Goal: Information Seeking & Learning: Learn about a topic

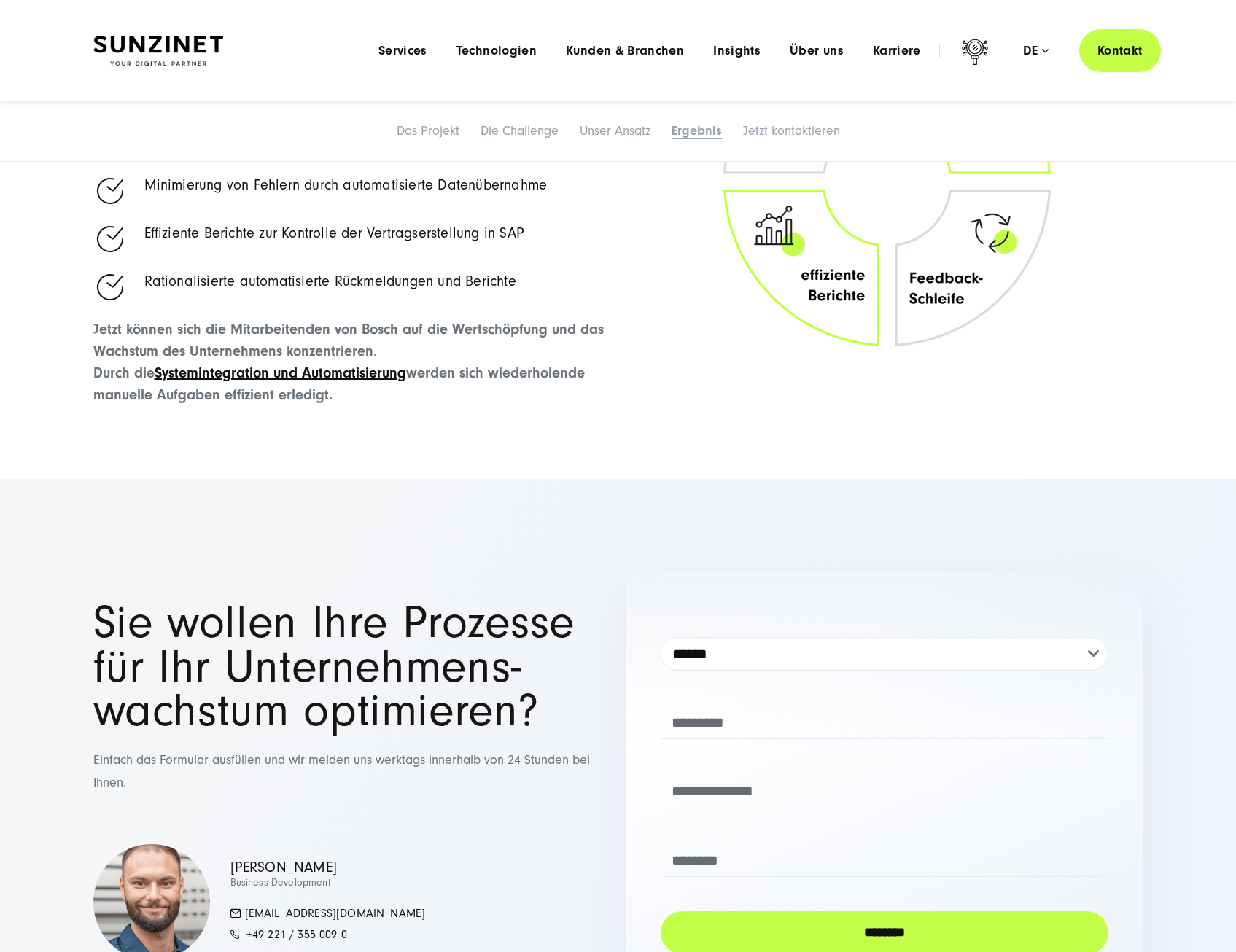
scroll to position [3936, 0]
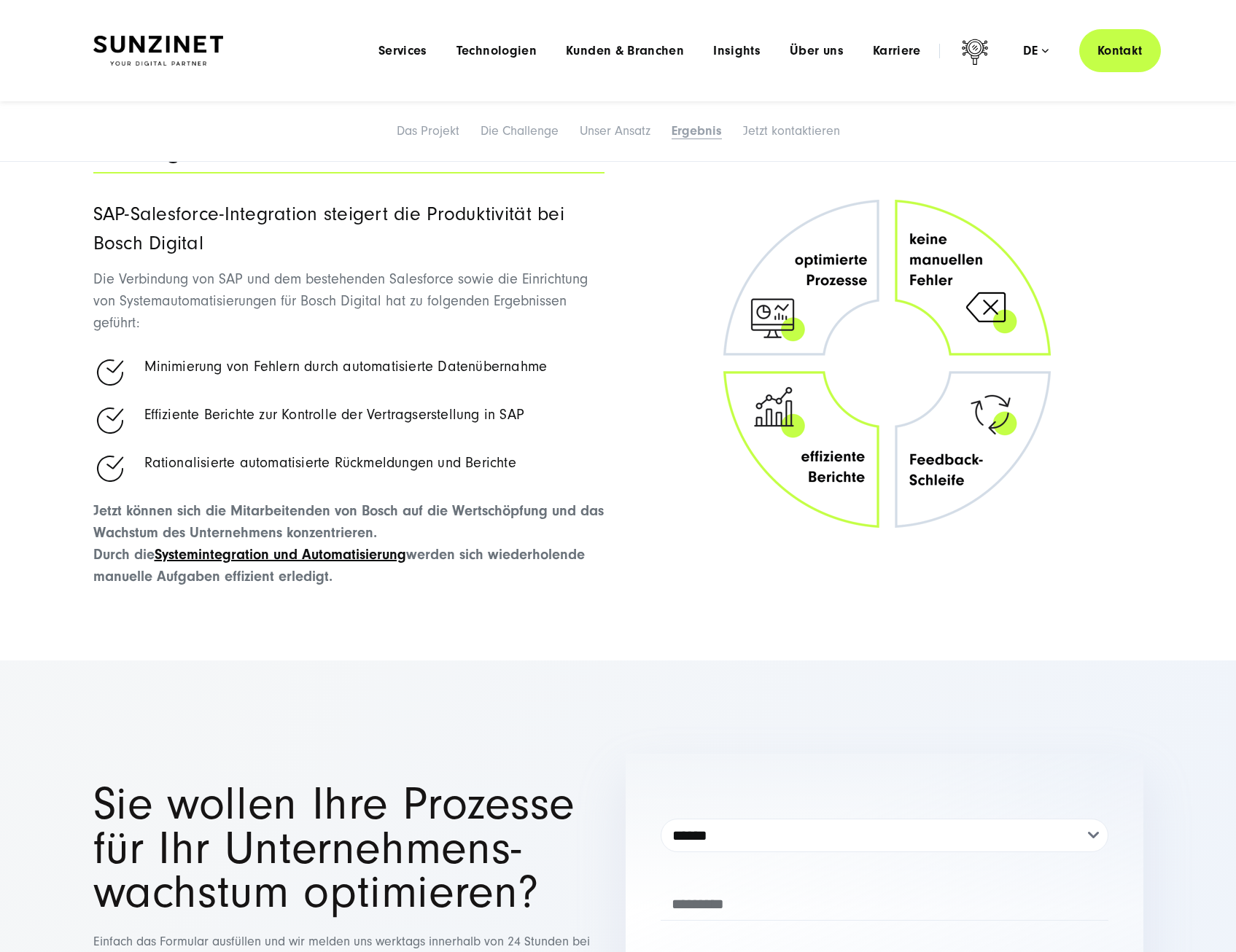
click at [181, 38] on img at bounding box center [159, 51] width 130 height 31
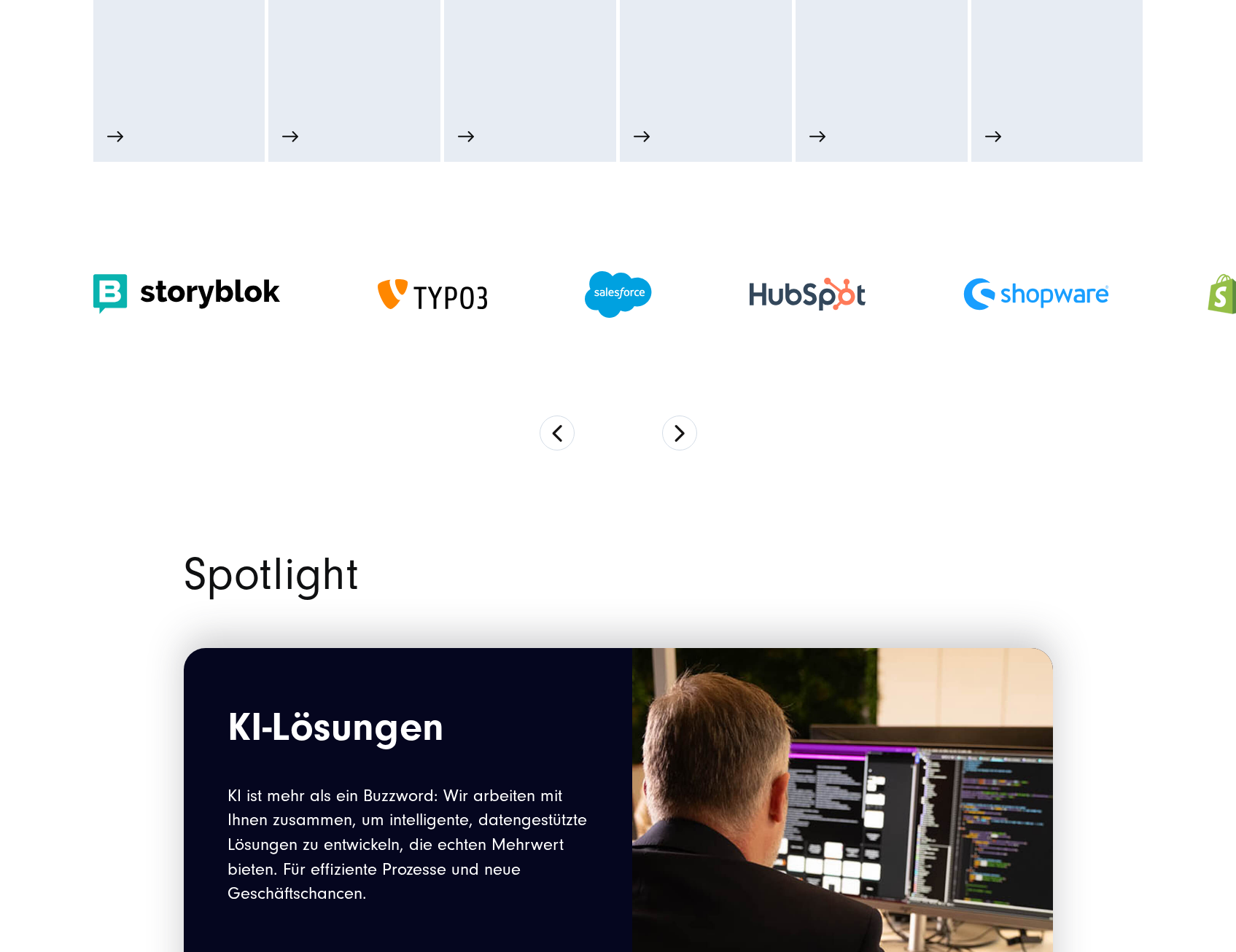
scroll to position [1166, 0]
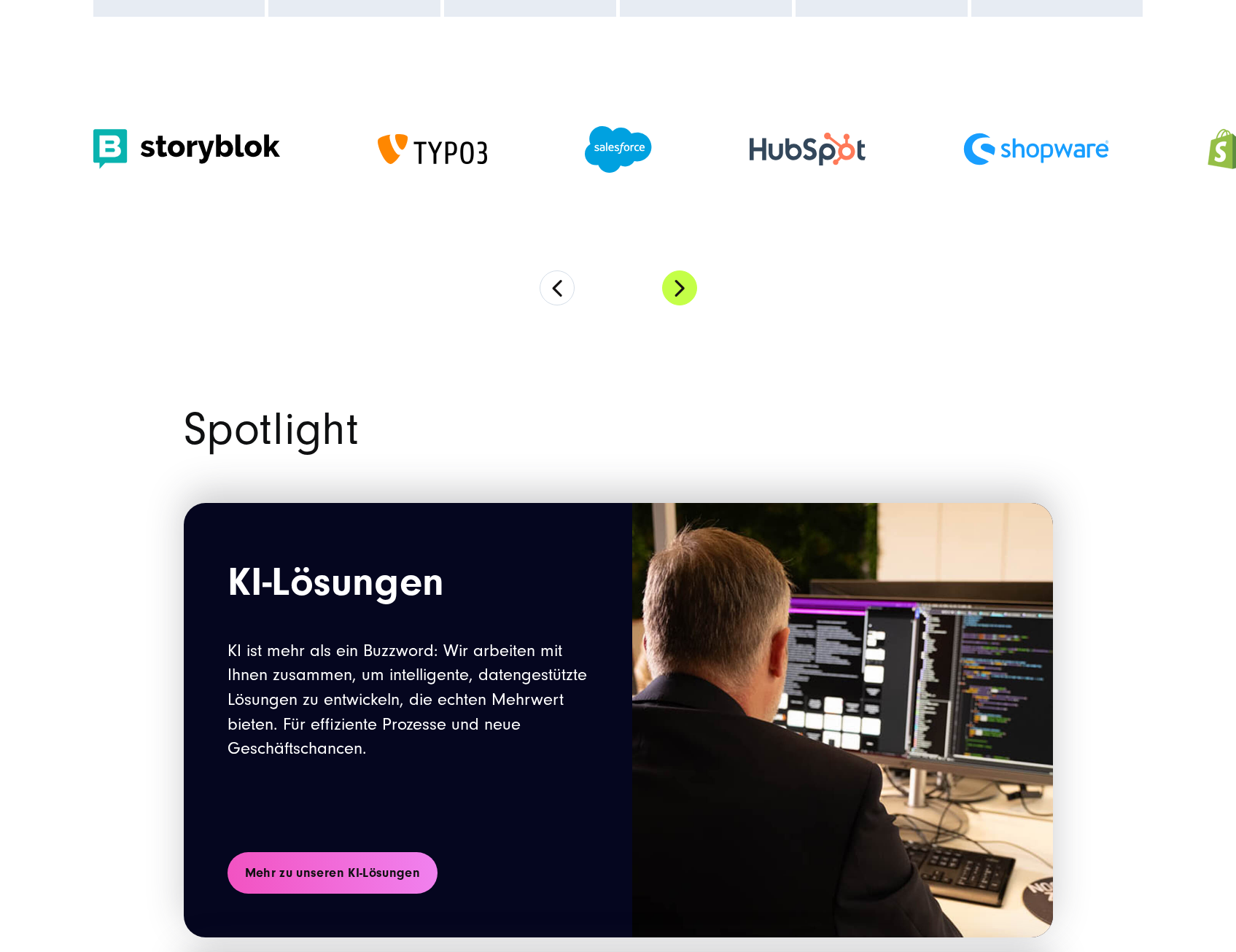
click at [672, 290] on button "Next" at bounding box center [679, 288] width 35 height 35
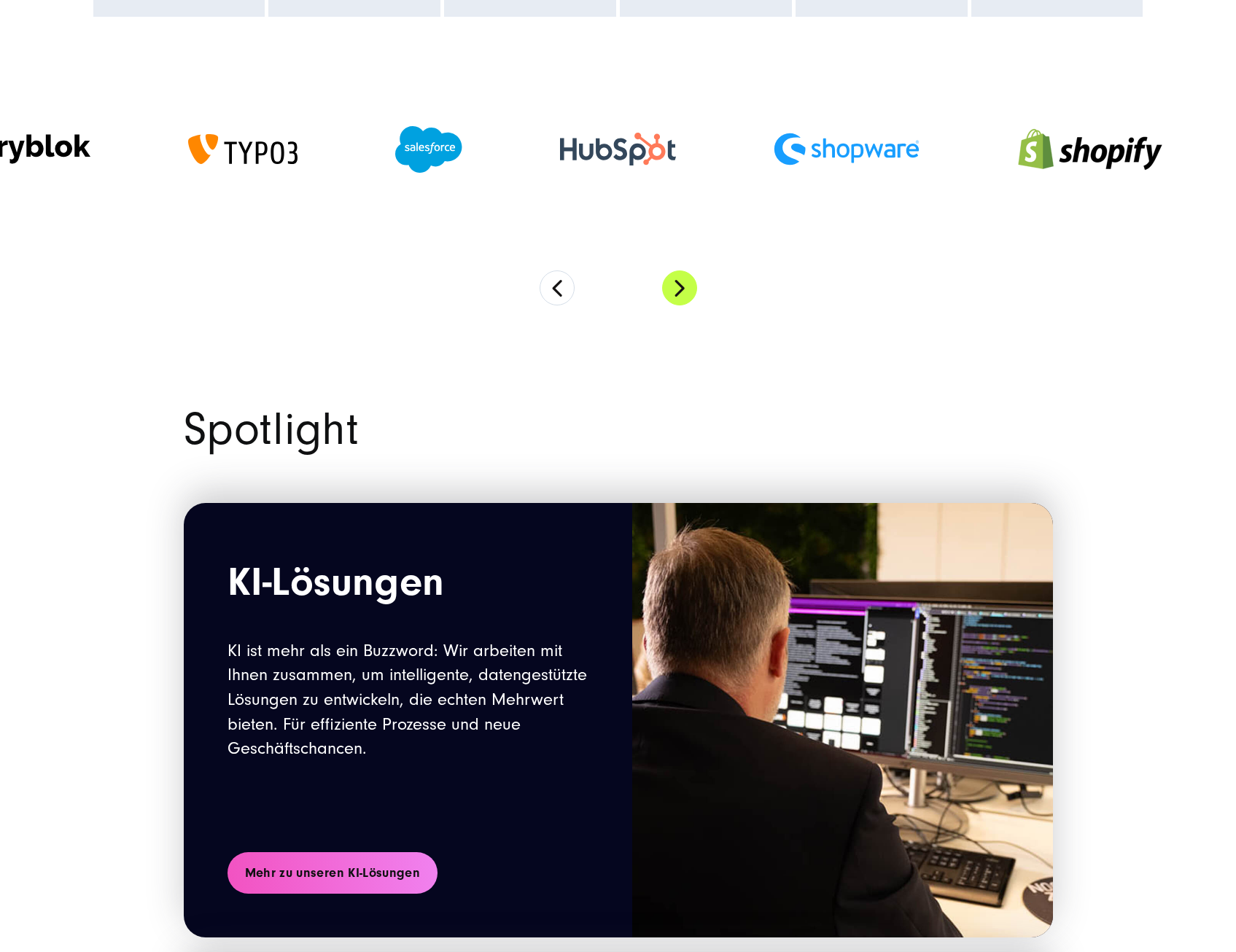
click at [672, 290] on button "Next" at bounding box center [679, 288] width 35 height 35
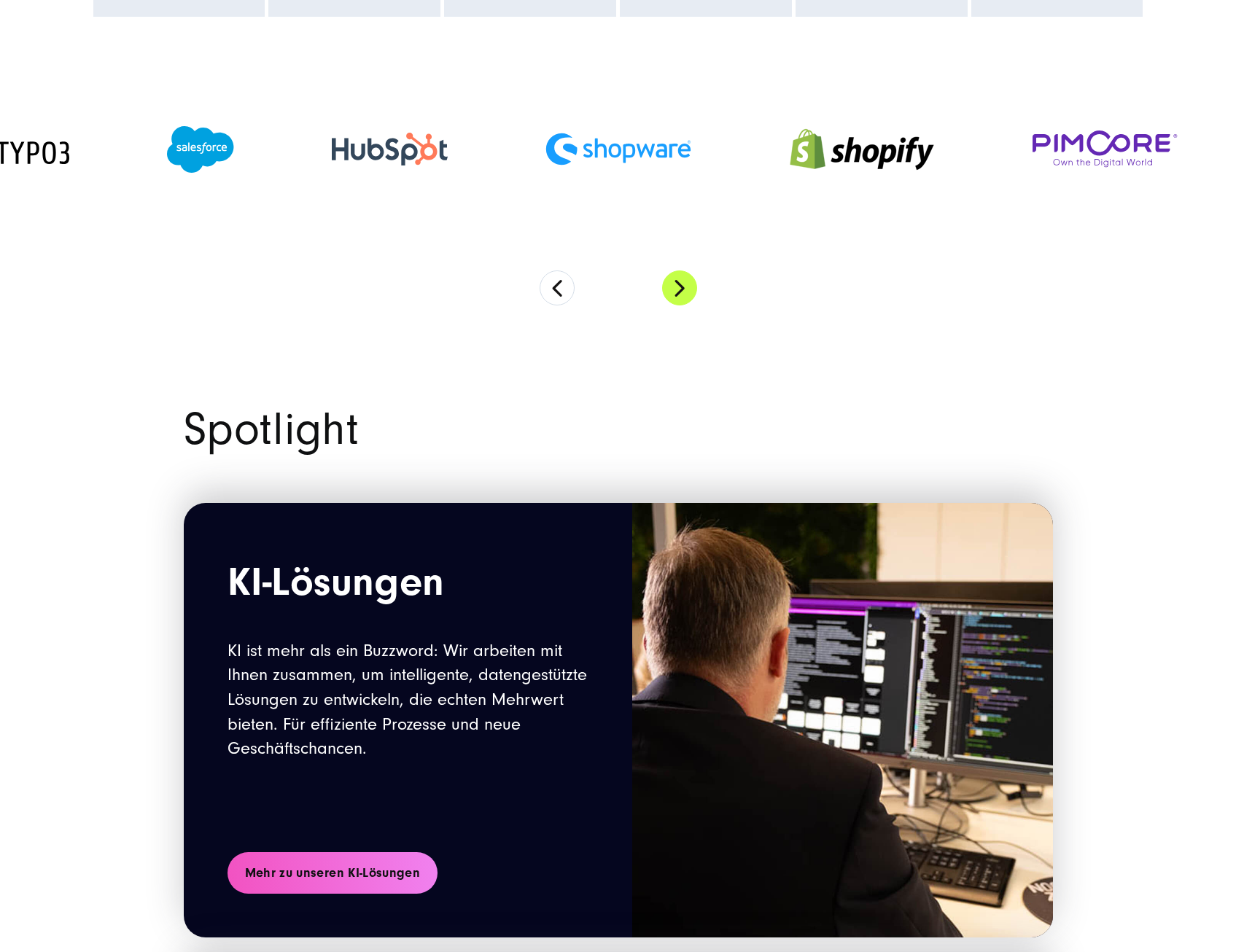
click at [672, 290] on button "Next" at bounding box center [679, 288] width 35 height 35
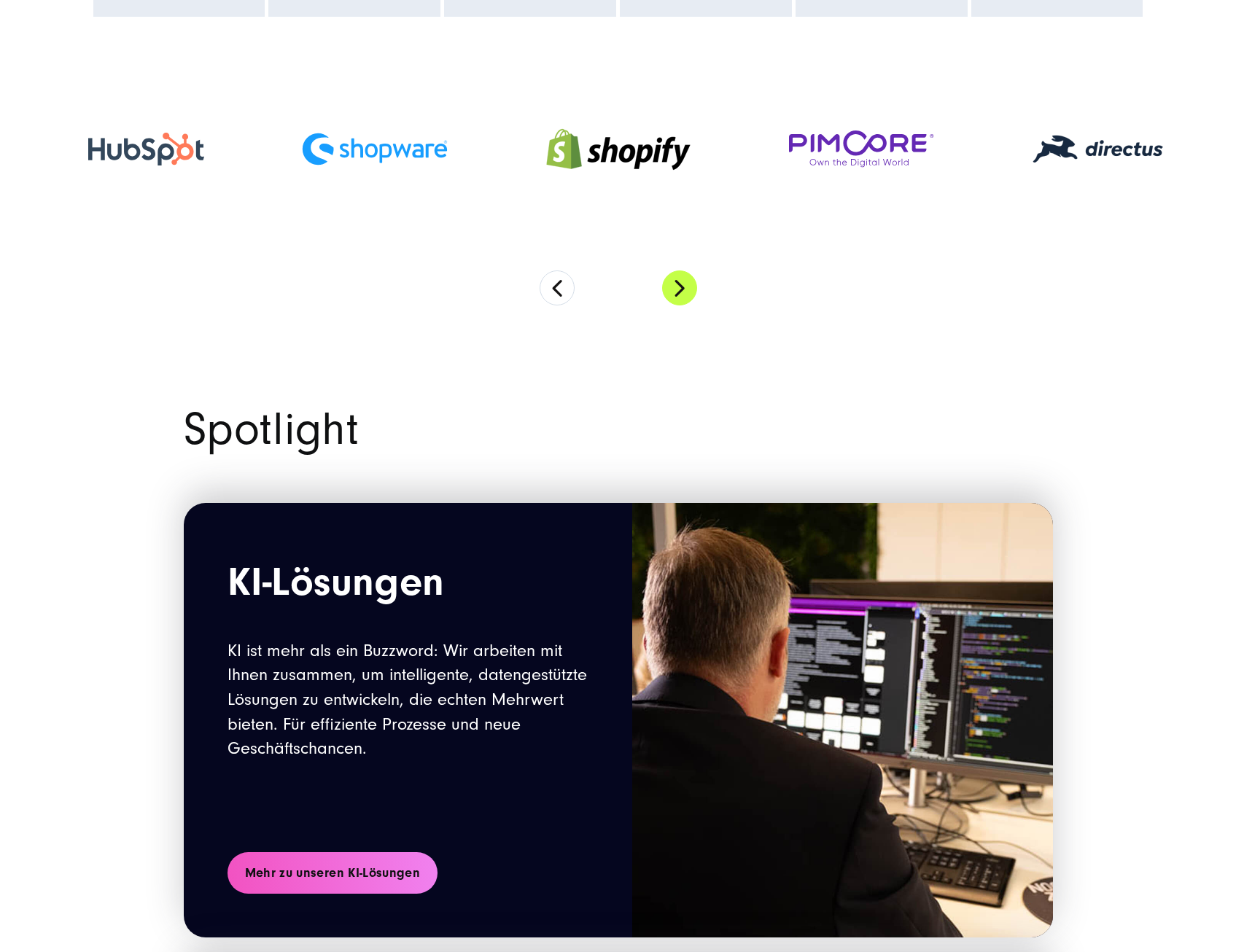
click at [672, 290] on button "Next" at bounding box center [679, 288] width 35 height 35
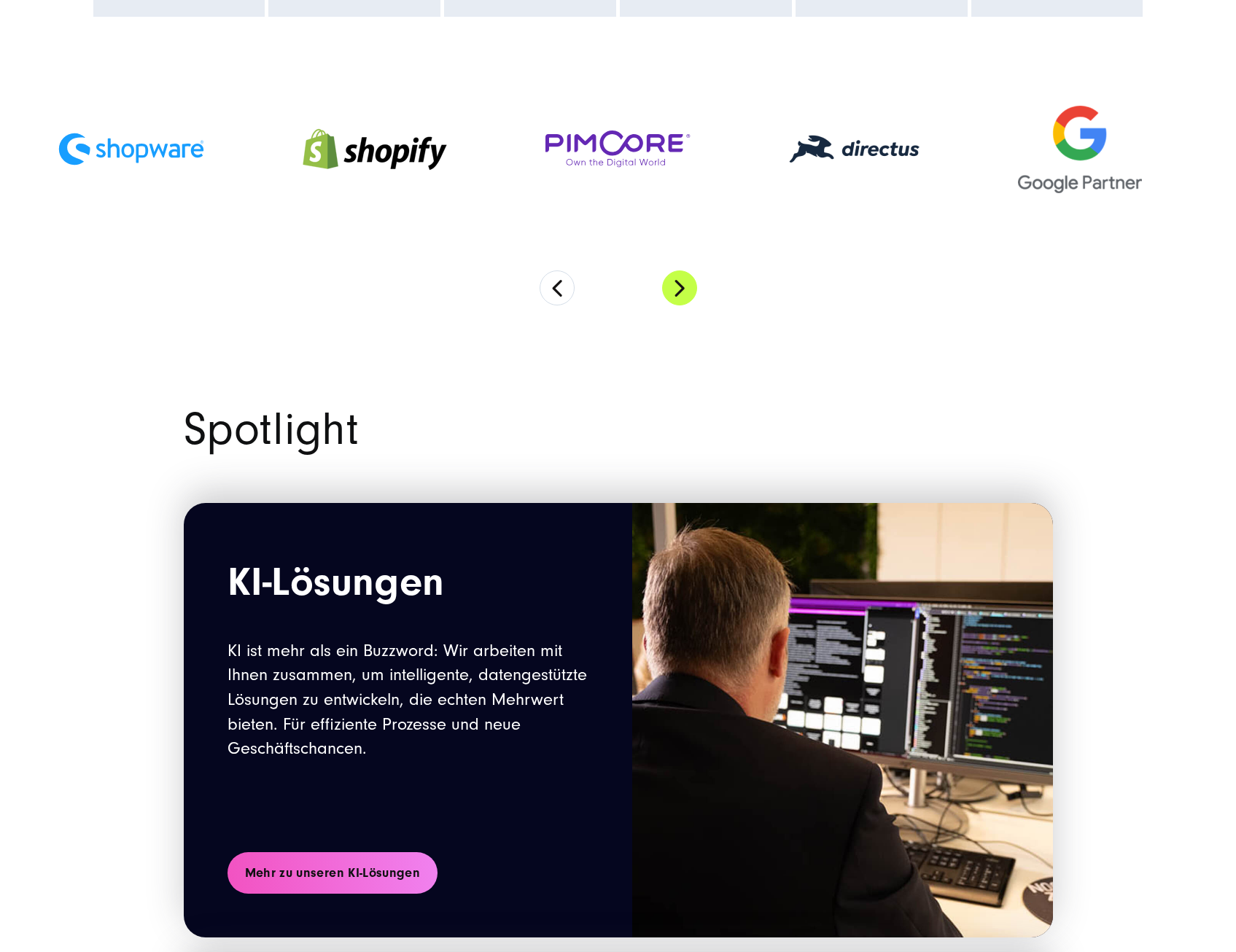
click at [672, 290] on button "Next" at bounding box center [679, 288] width 35 height 35
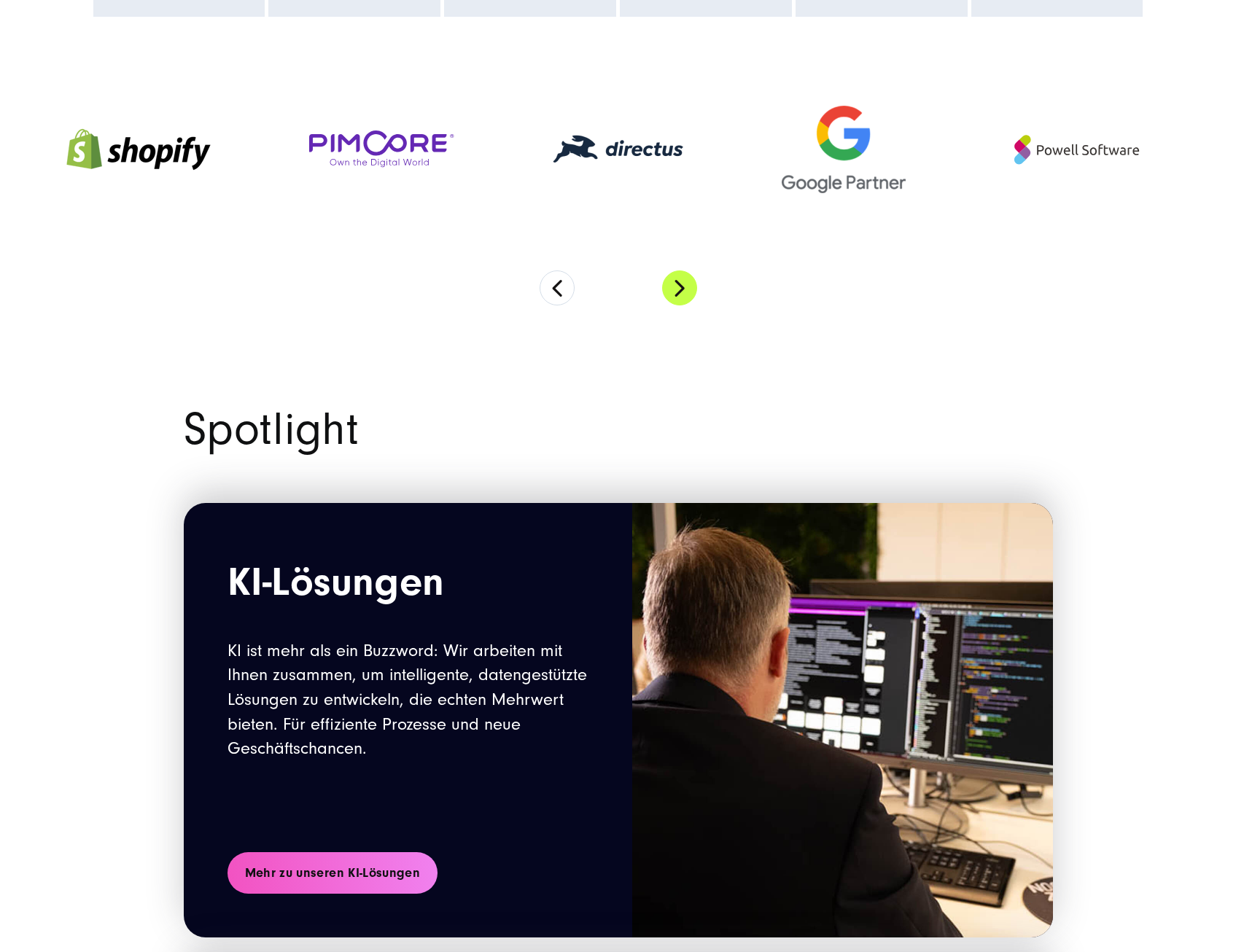
click at [672, 290] on button "Next" at bounding box center [679, 288] width 35 height 35
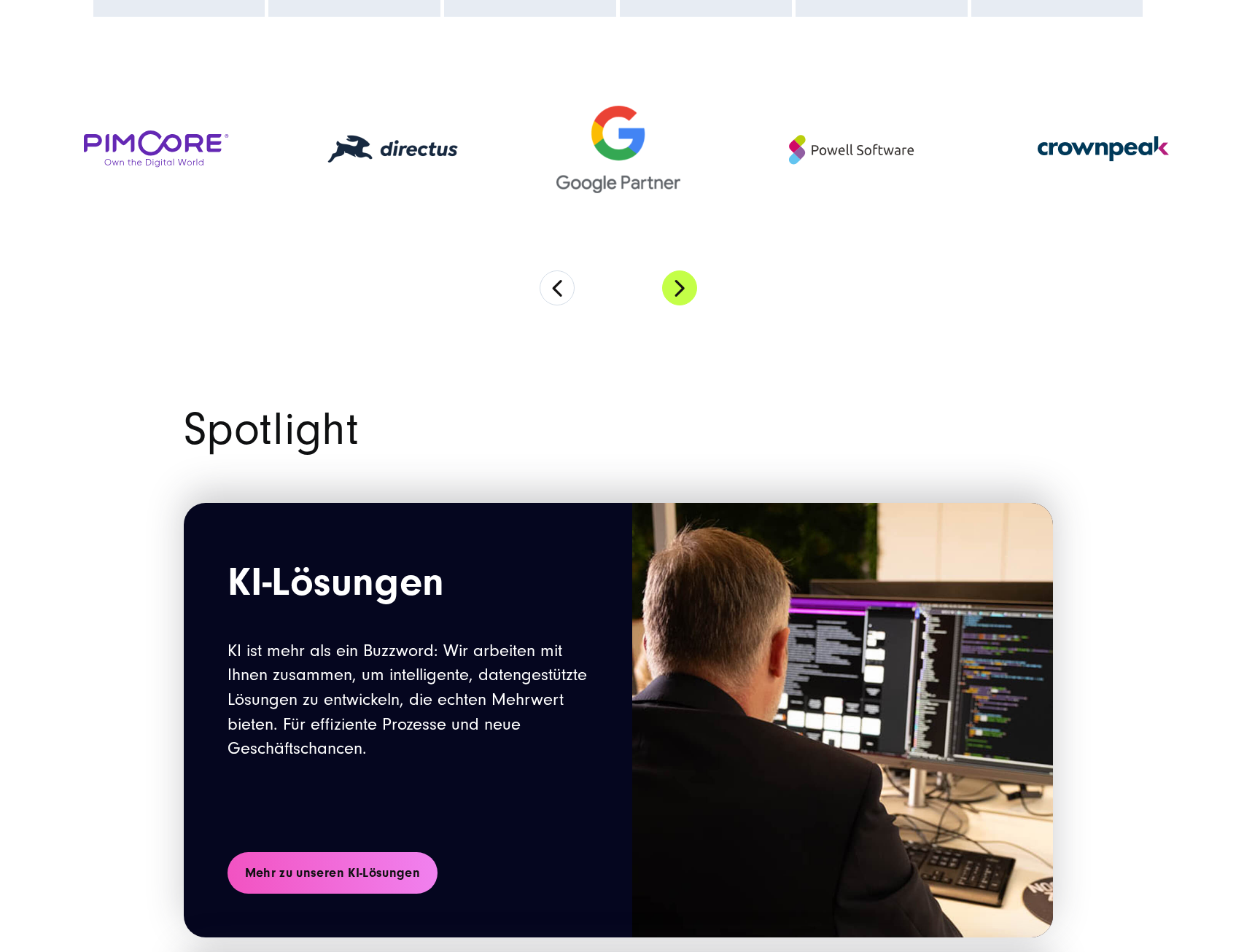
click at [672, 290] on button "Next" at bounding box center [679, 288] width 35 height 35
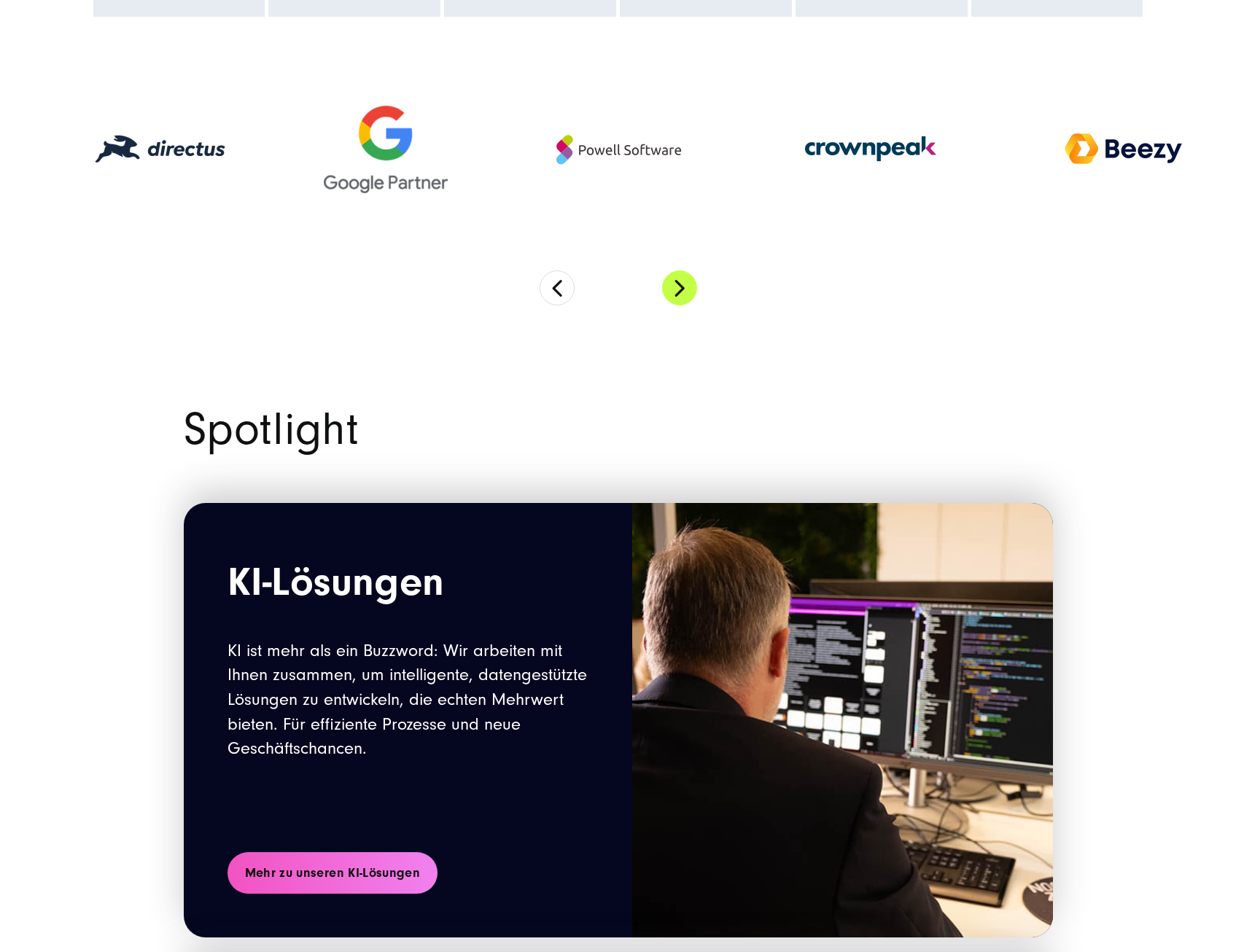
click at [672, 290] on button "Next" at bounding box center [679, 288] width 35 height 35
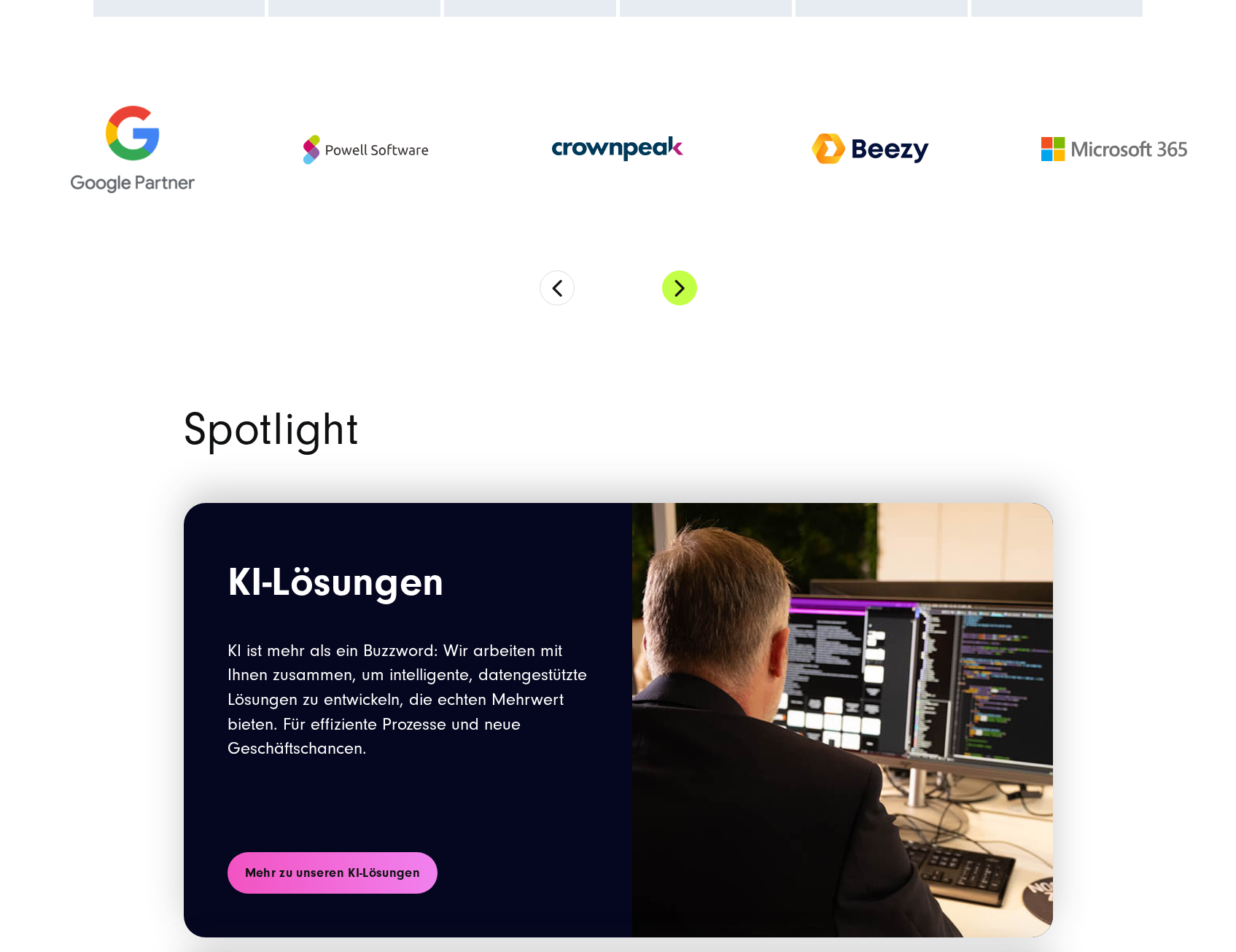
click at [672, 290] on button "Next" at bounding box center [679, 288] width 35 height 35
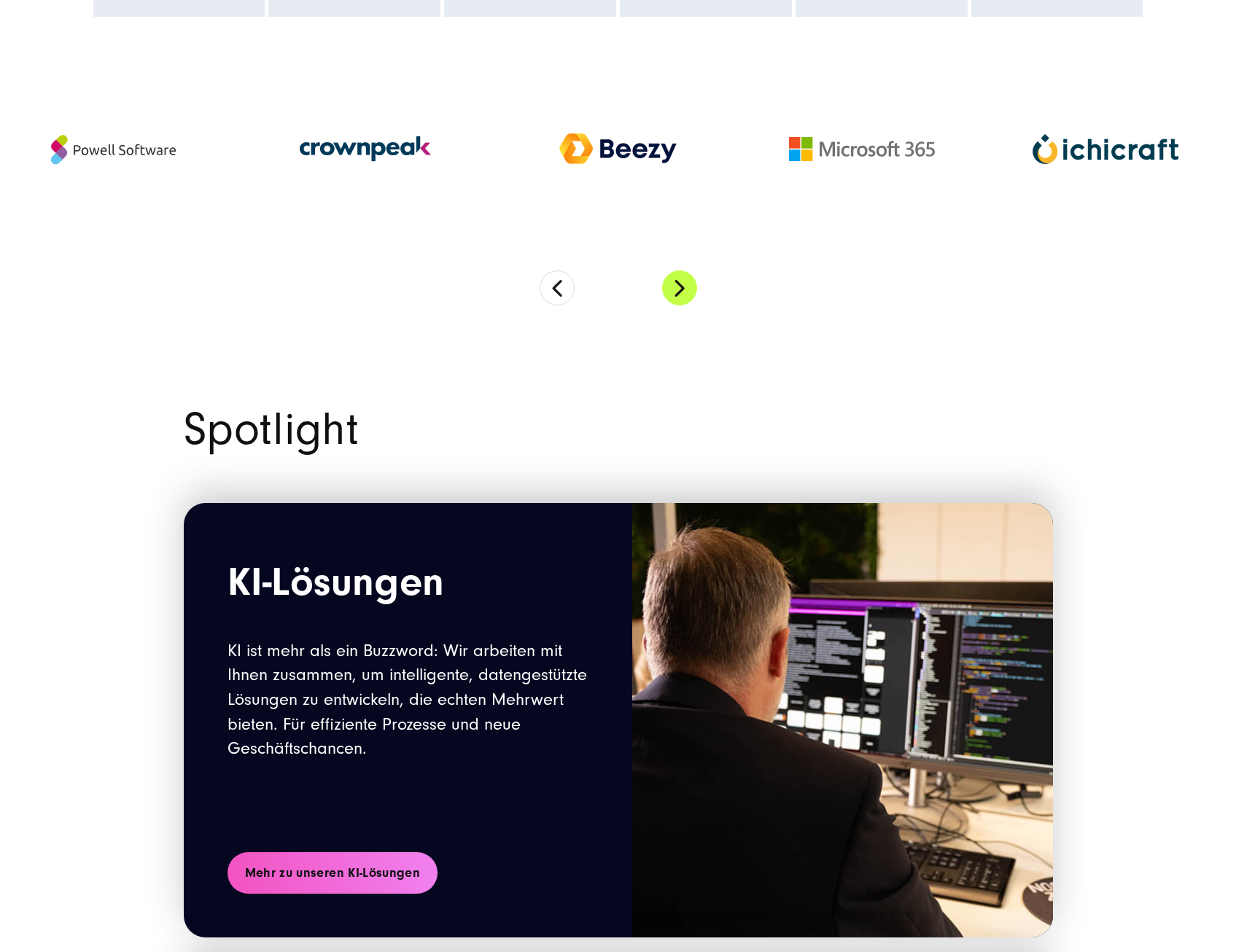
click at [672, 290] on button "Next" at bounding box center [679, 288] width 35 height 35
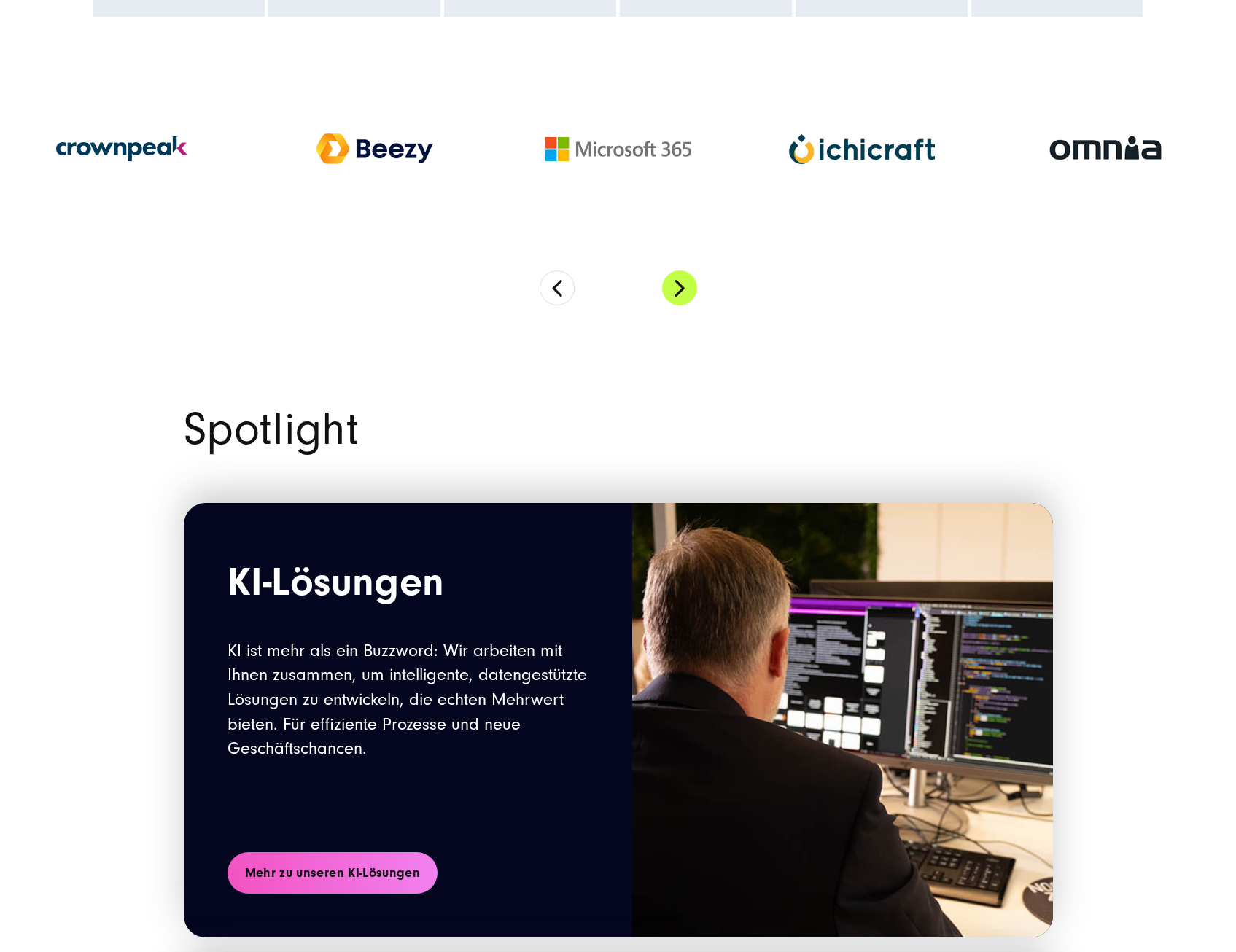
click at [672, 290] on button "Next" at bounding box center [679, 288] width 35 height 35
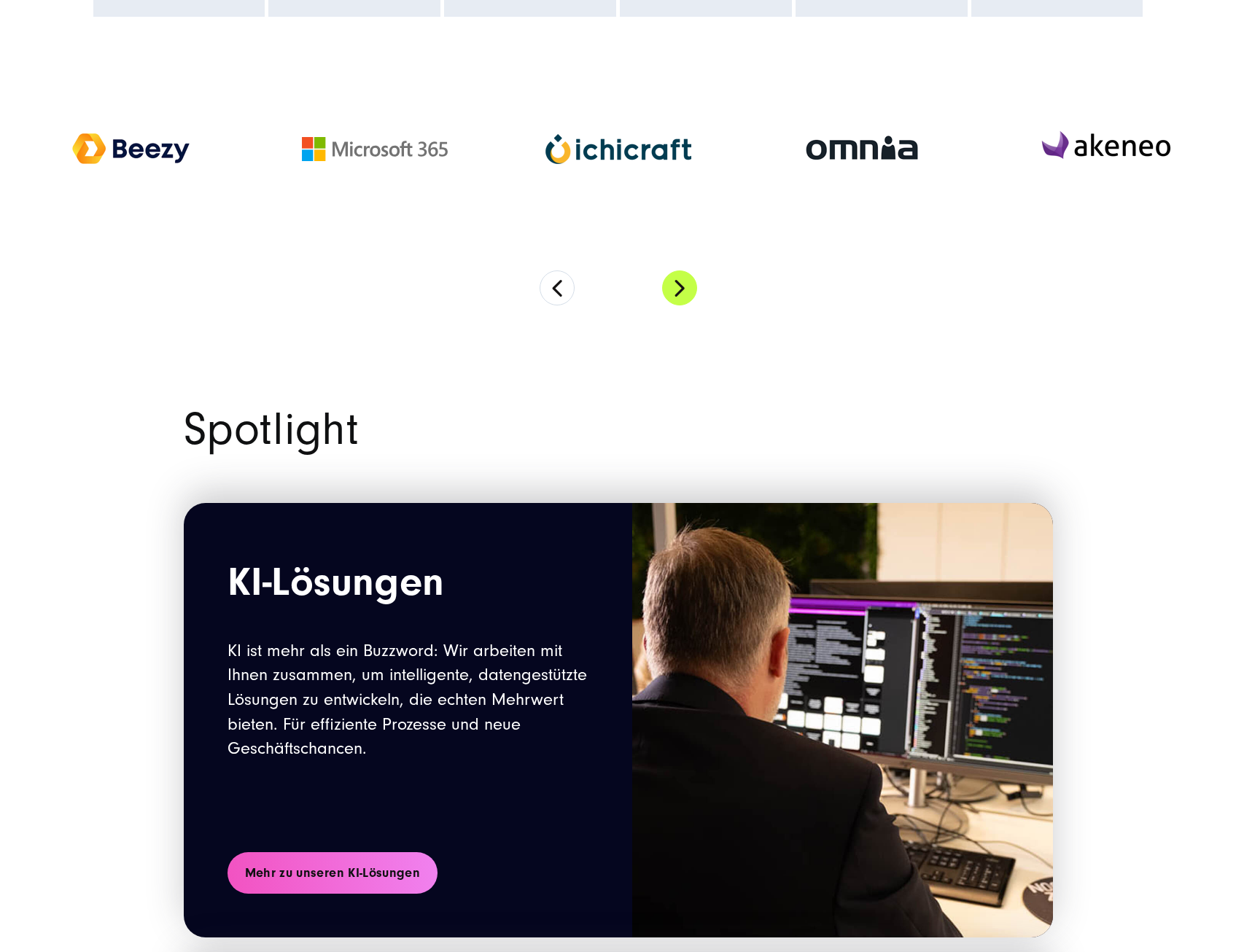
click at [672, 290] on button "Next" at bounding box center [679, 288] width 35 height 35
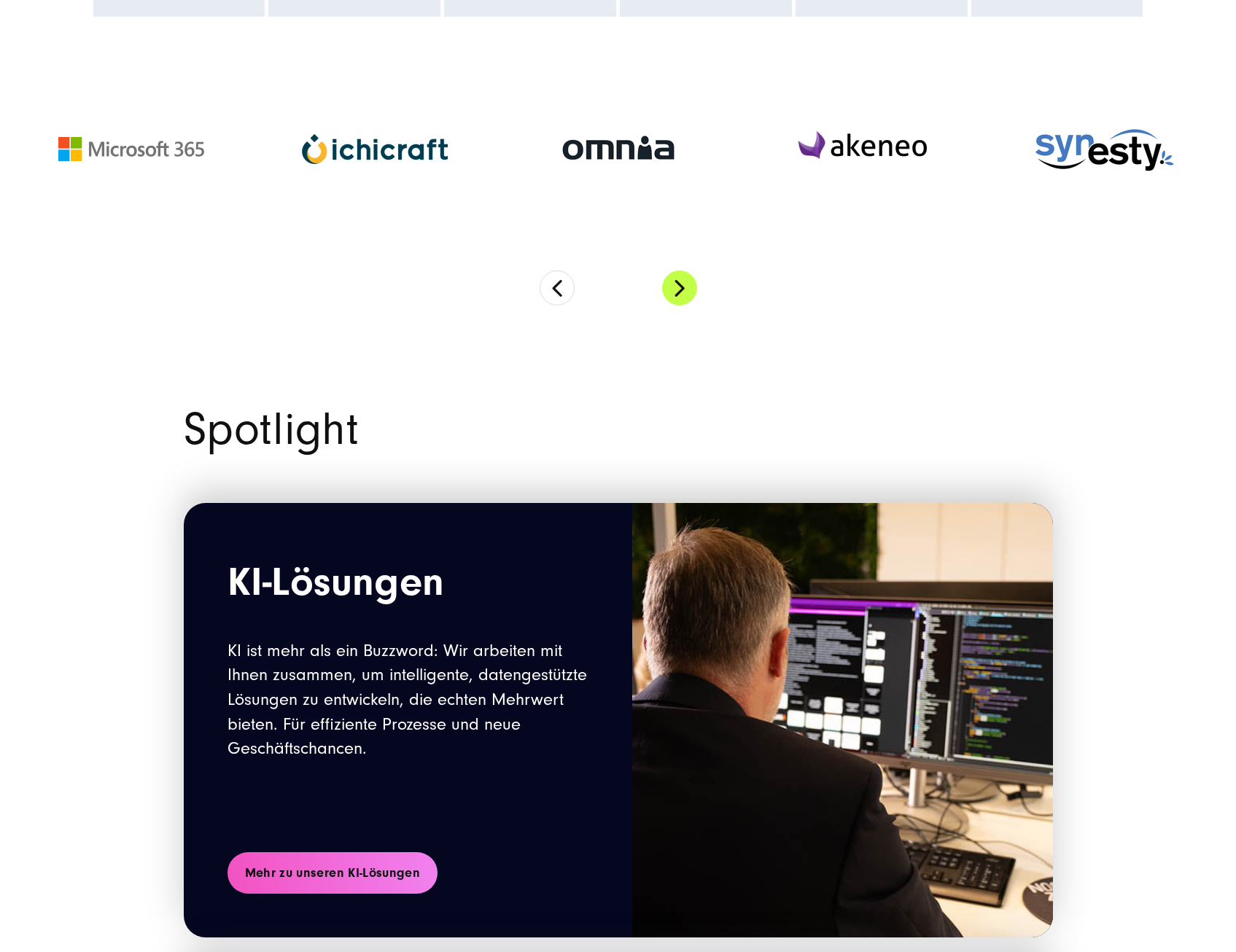
click at [672, 290] on button "Next" at bounding box center [679, 288] width 35 height 35
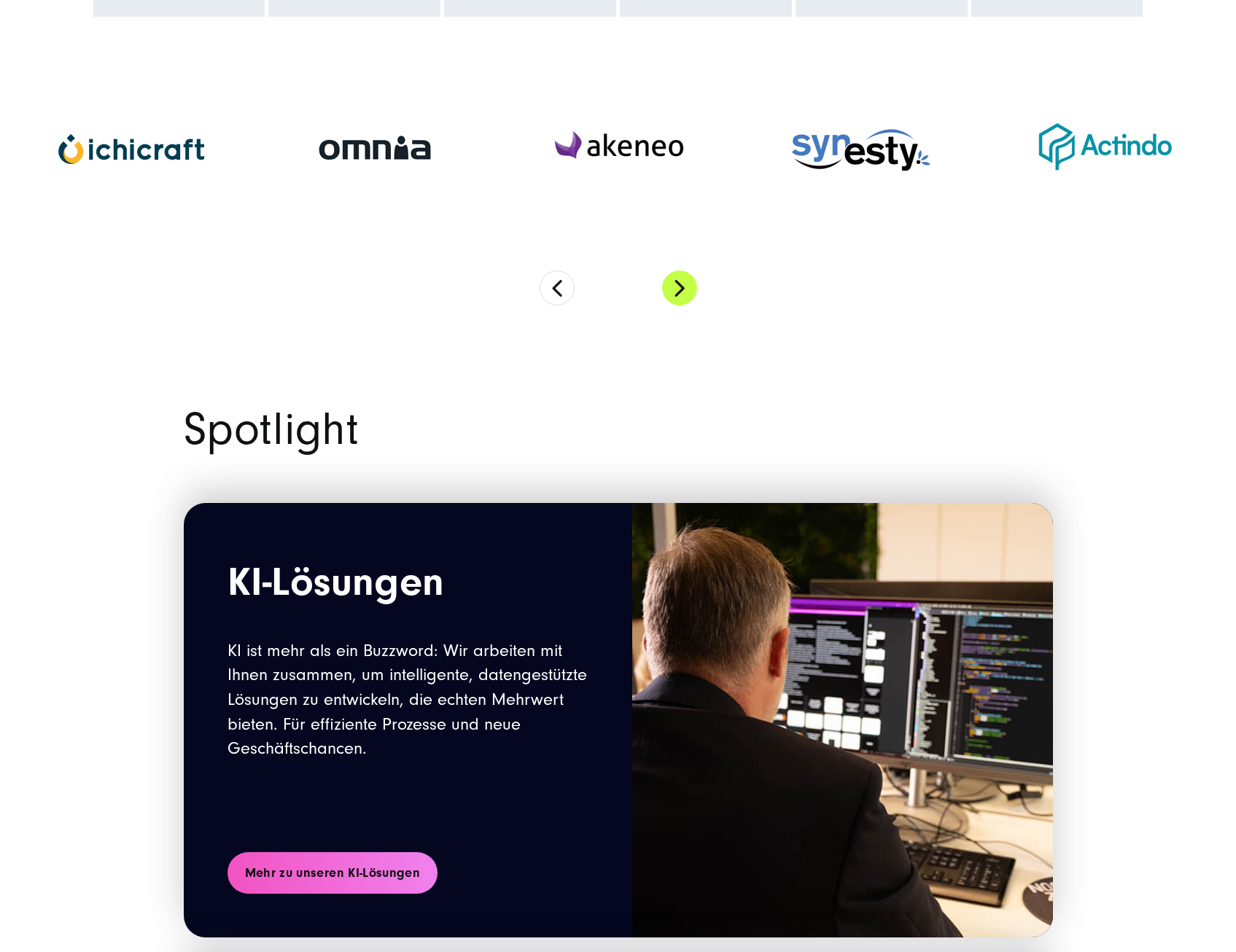
click at [672, 290] on button "Next" at bounding box center [679, 288] width 35 height 35
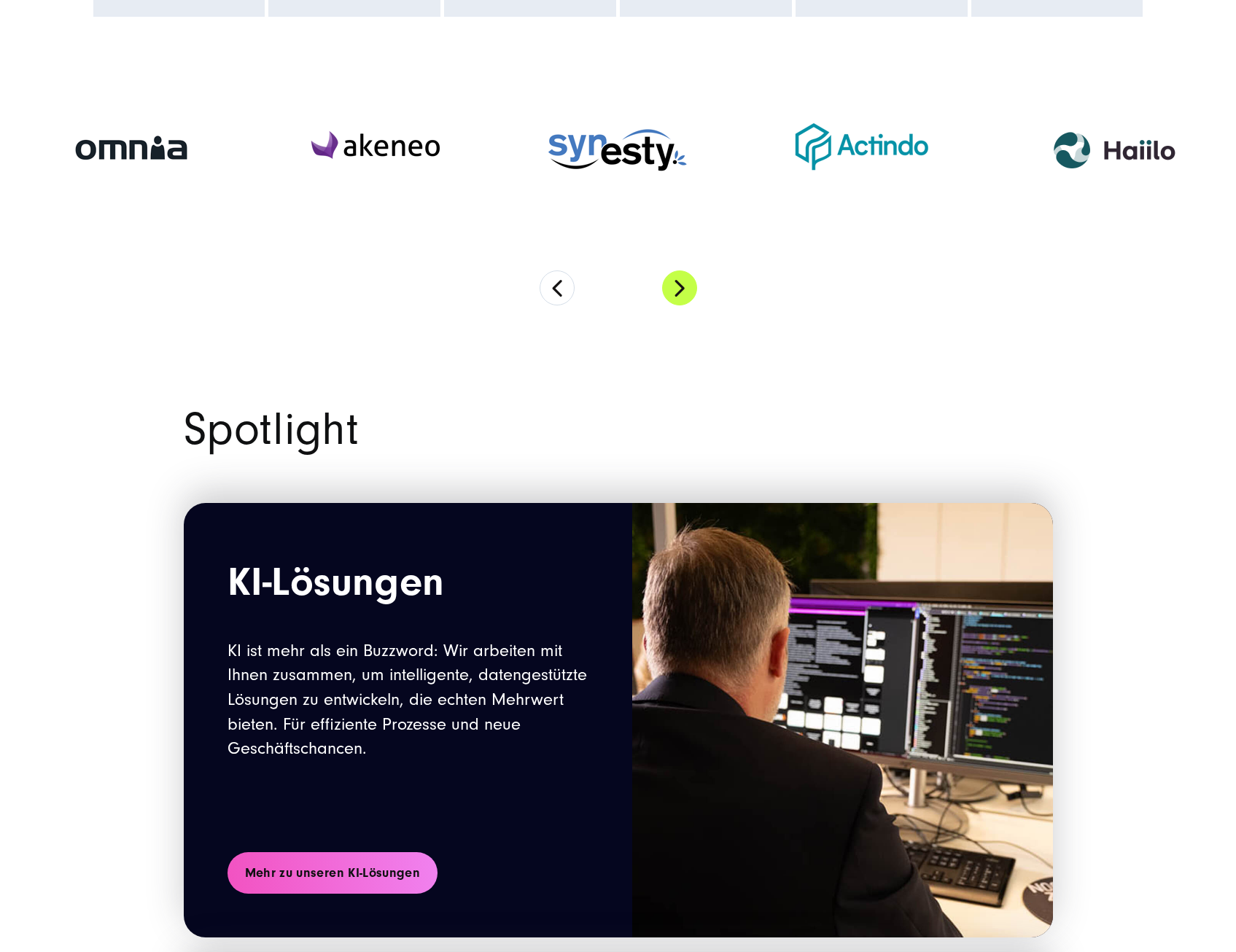
click at [672, 290] on button "Next" at bounding box center [679, 288] width 35 height 35
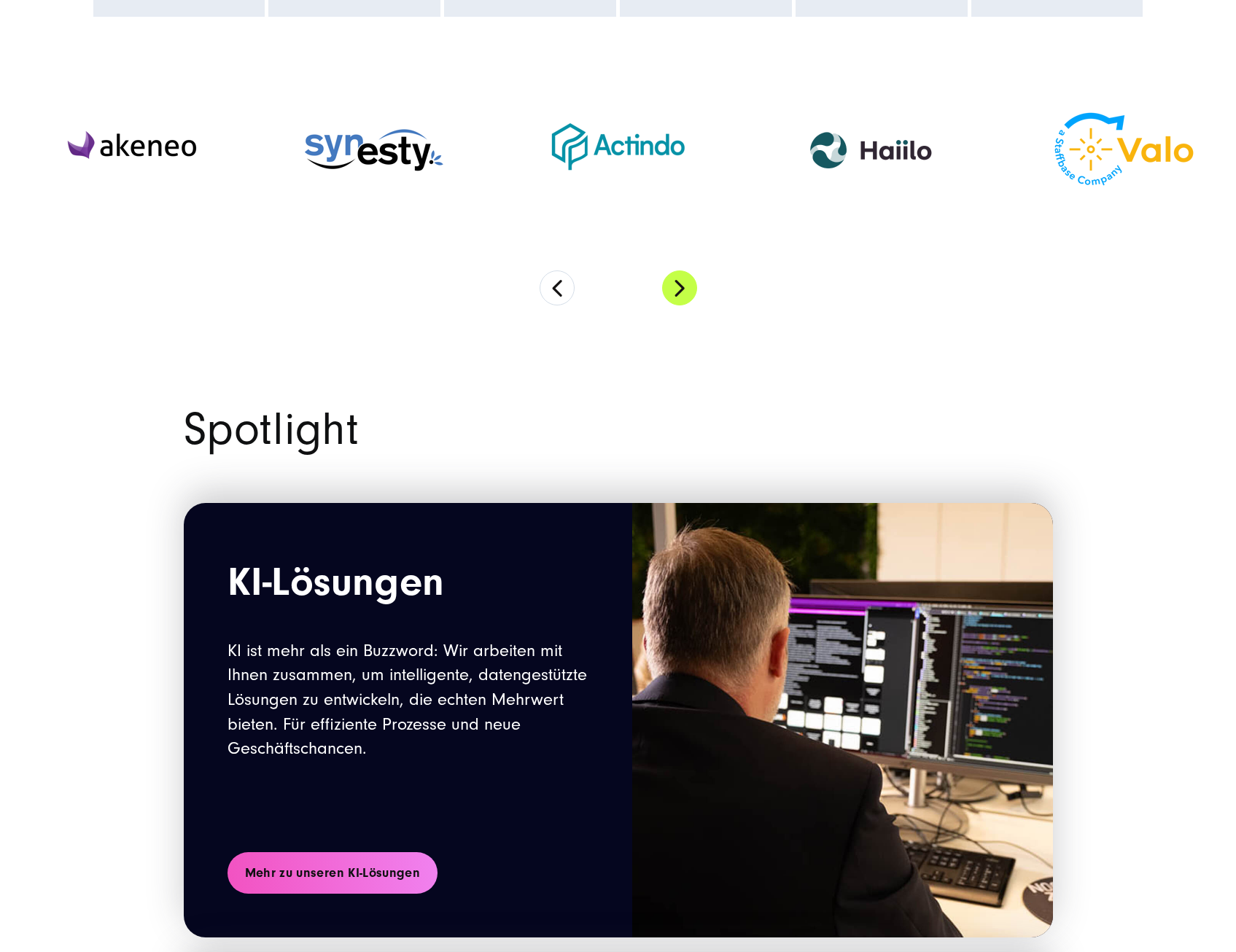
click at [668, 286] on button "Next" at bounding box center [679, 288] width 35 height 35
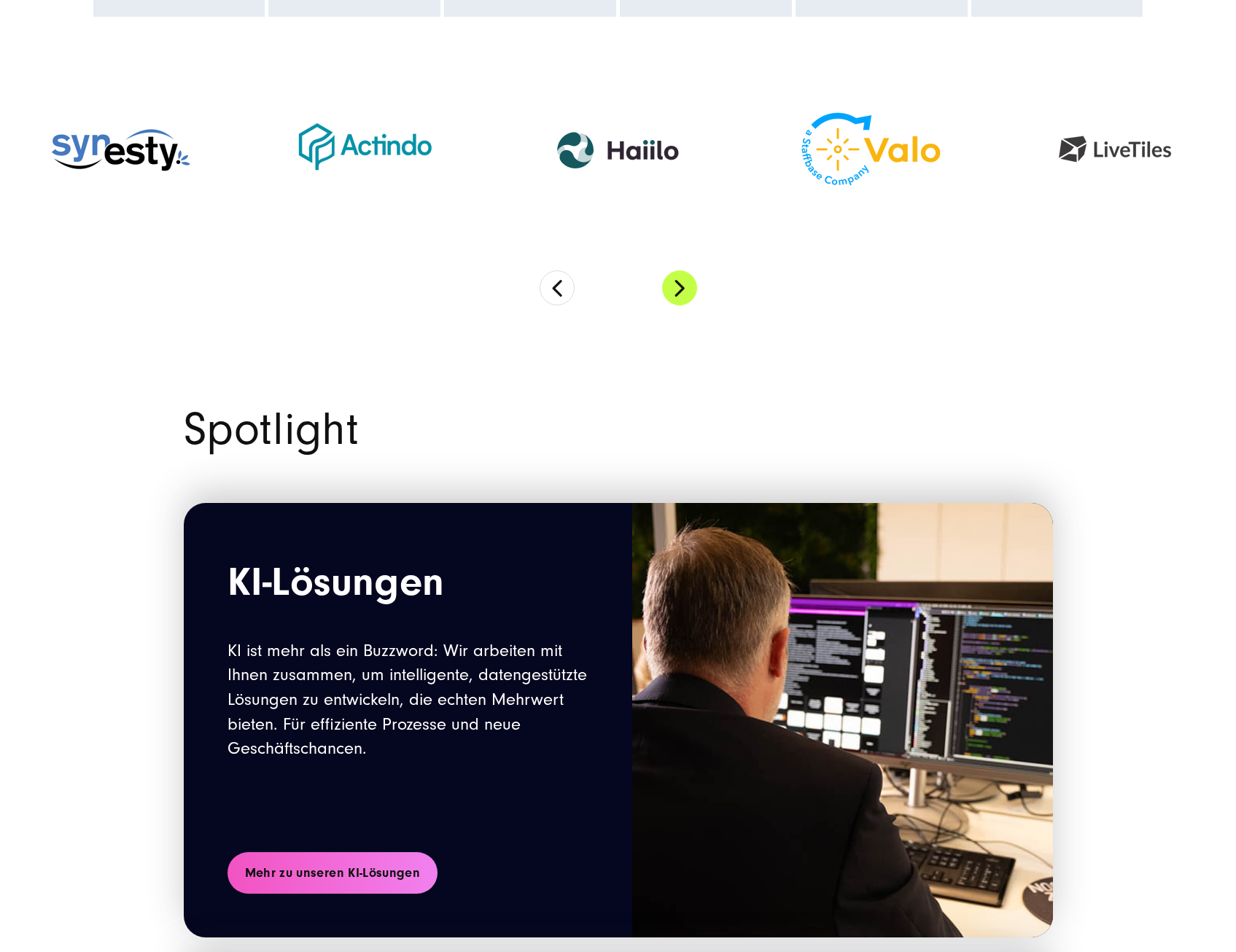
click at [668, 286] on button "Next" at bounding box center [679, 288] width 35 height 35
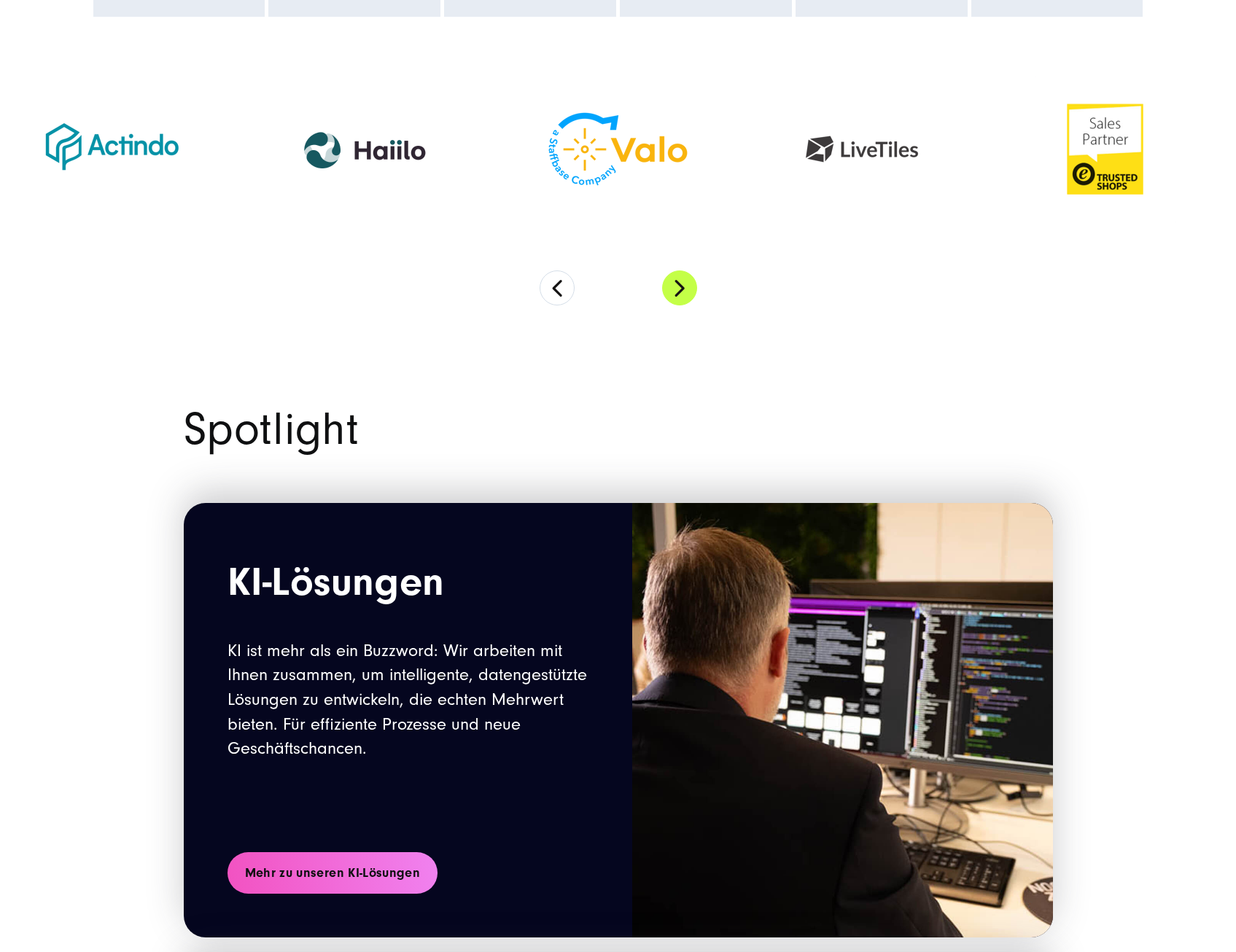
click at [668, 286] on button "Next" at bounding box center [679, 288] width 35 height 35
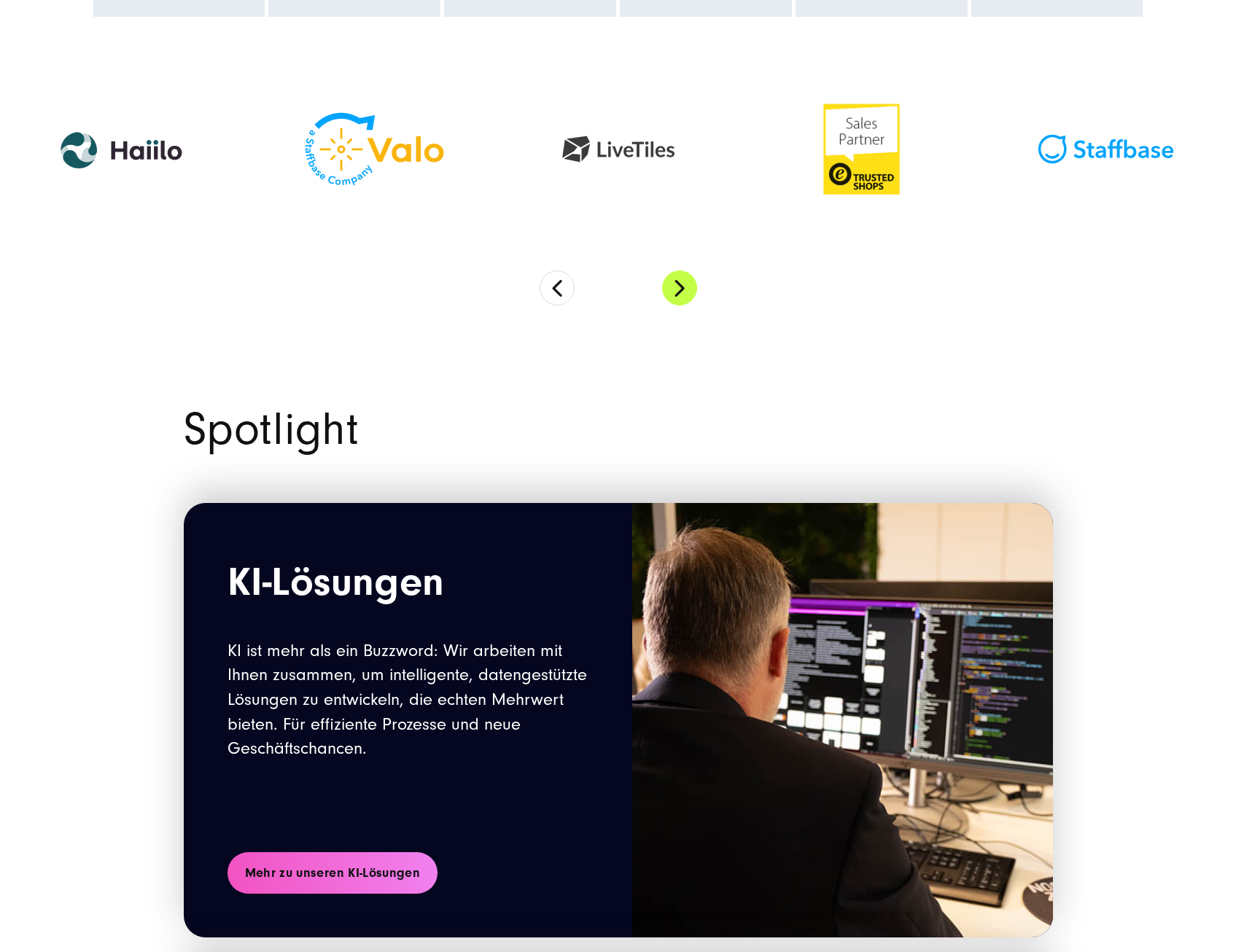
click at [668, 286] on button "Next" at bounding box center [679, 288] width 35 height 35
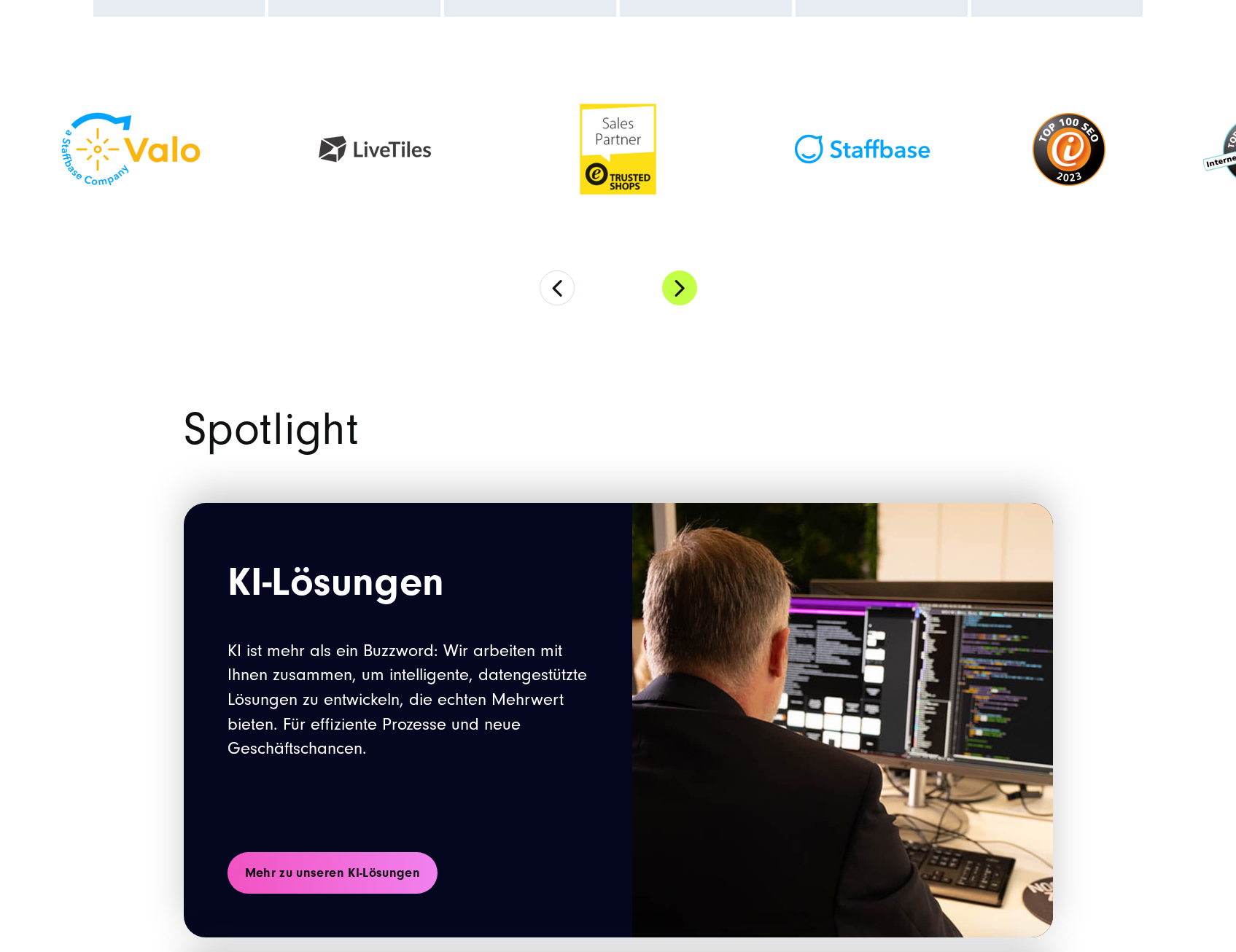
click at [668, 286] on button "Next" at bounding box center [679, 288] width 35 height 35
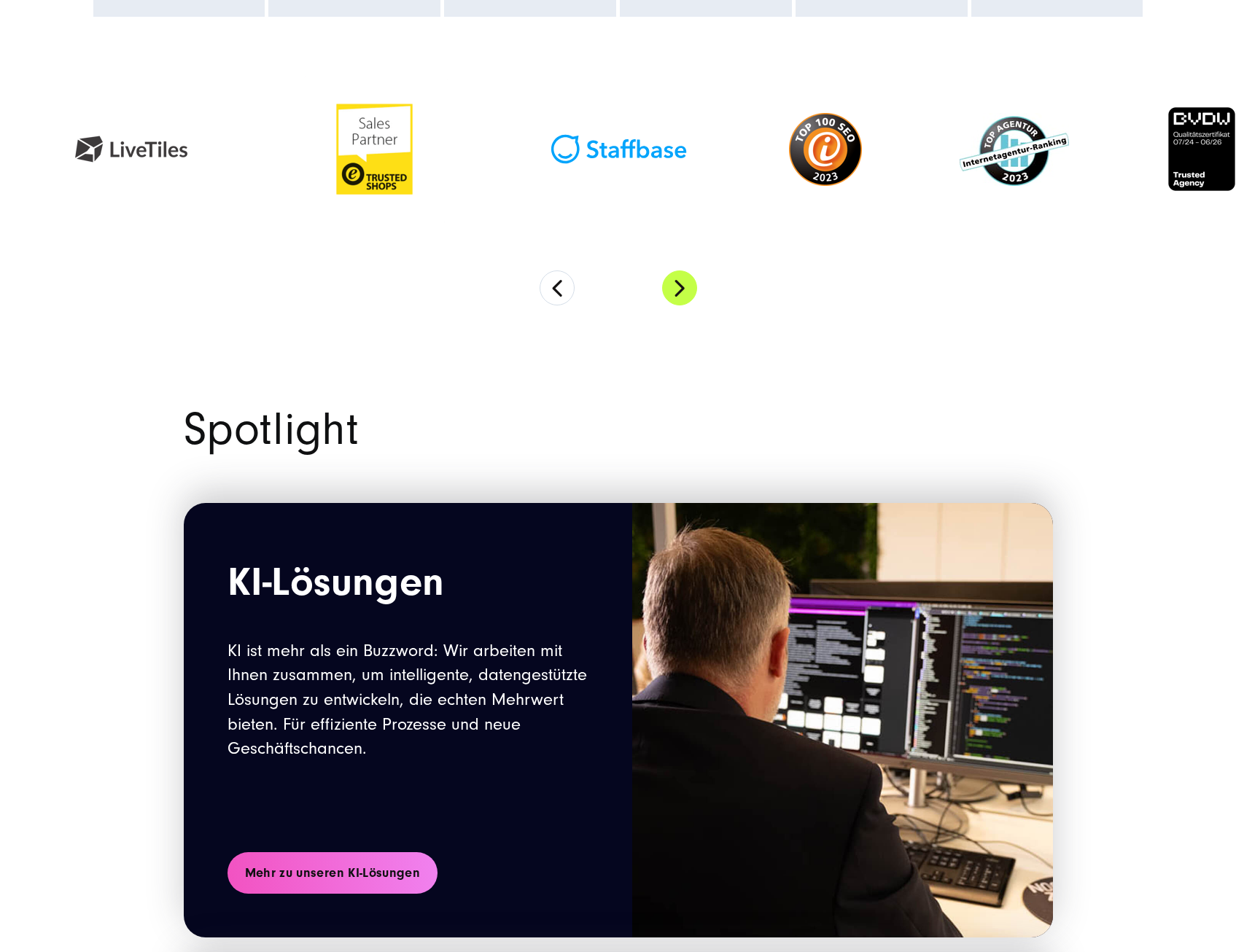
click at [668, 286] on button "Next" at bounding box center [679, 288] width 35 height 35
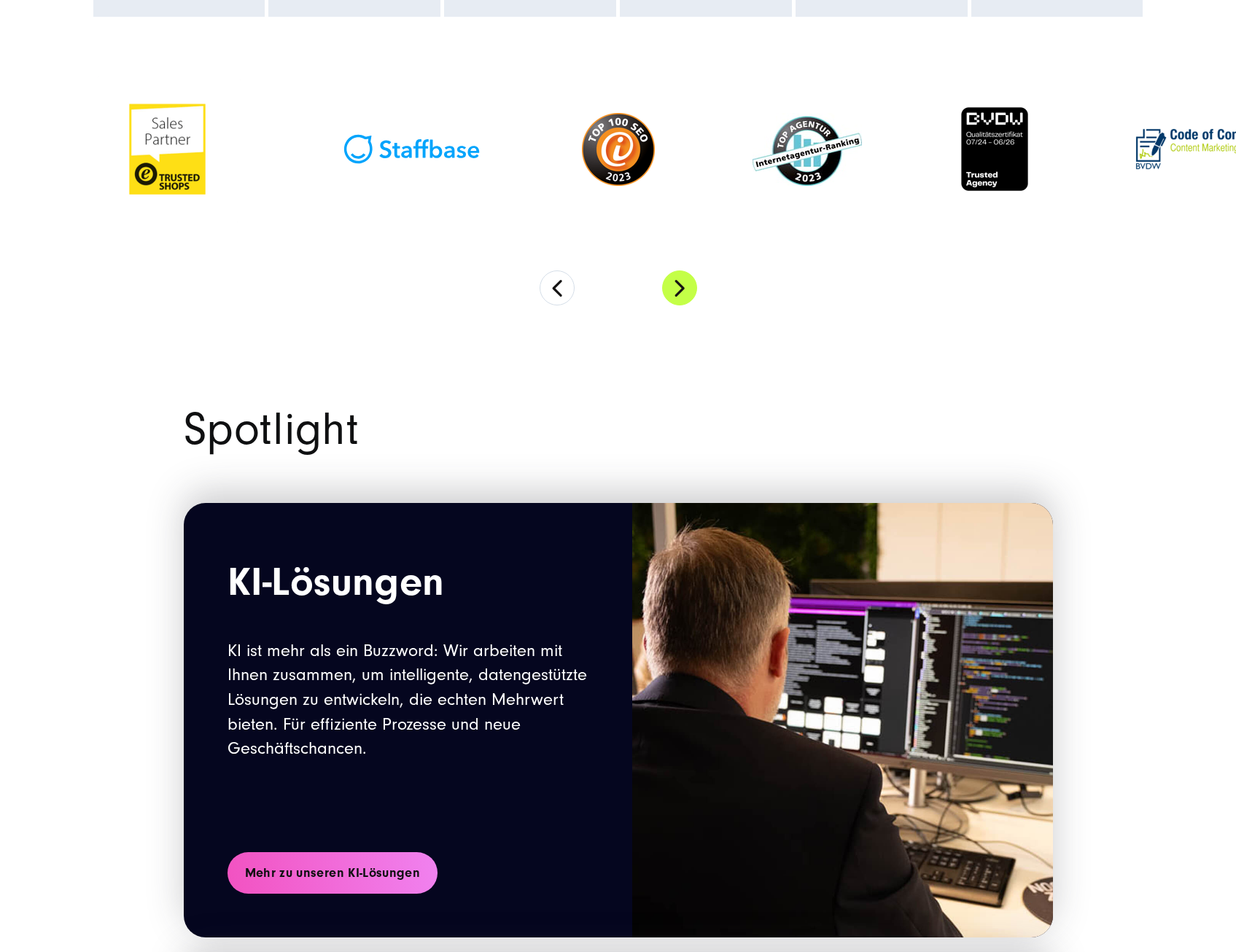
click at [668, 286] on button "Next" at bounding box center [679, 288] width 35 height 35
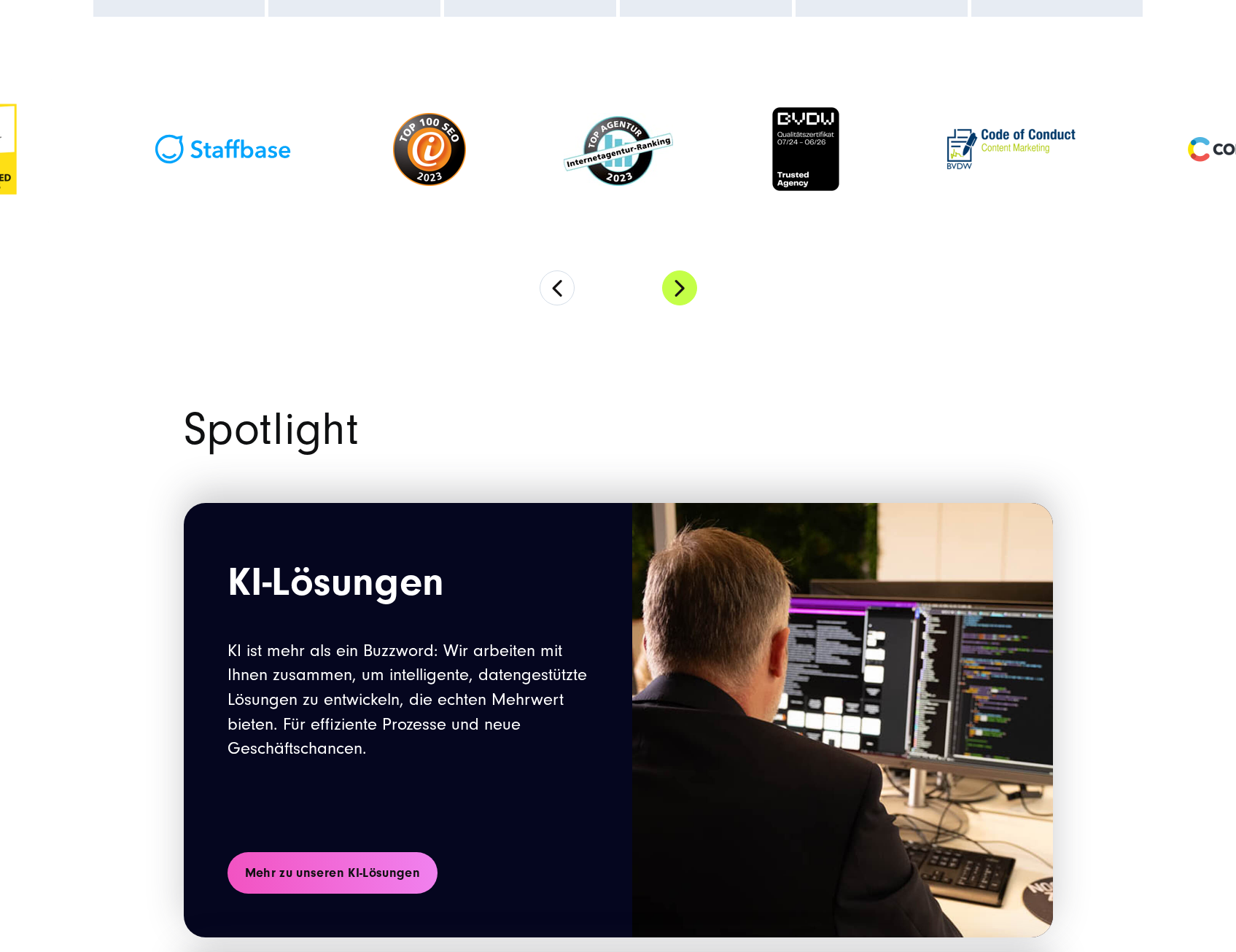
click at [668, 286] on button "Next" at bounding box center [679, 288] width 35 height 35
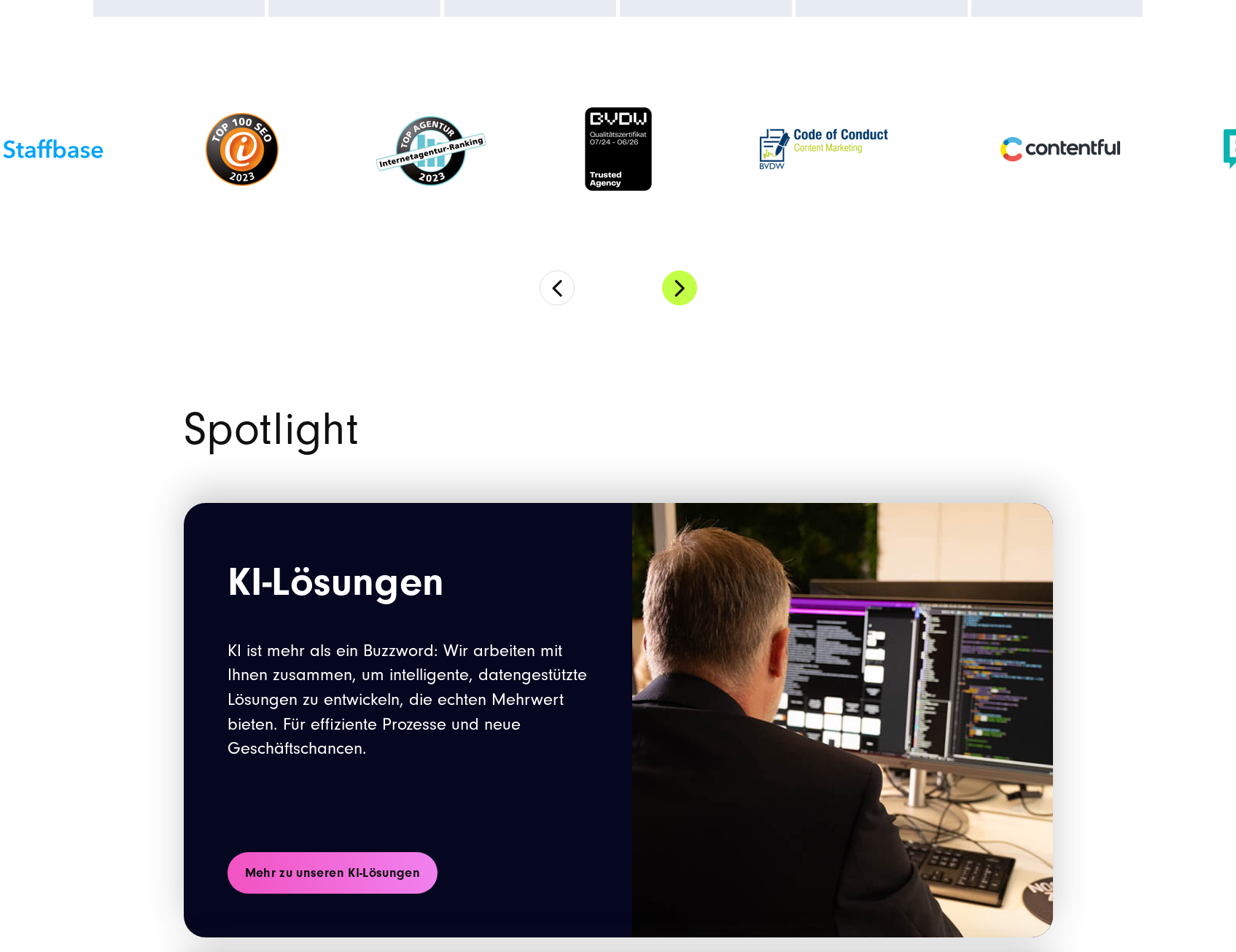
click at [668, 286] on button "Next" at bounding box center [679, 288] width 35 height 35
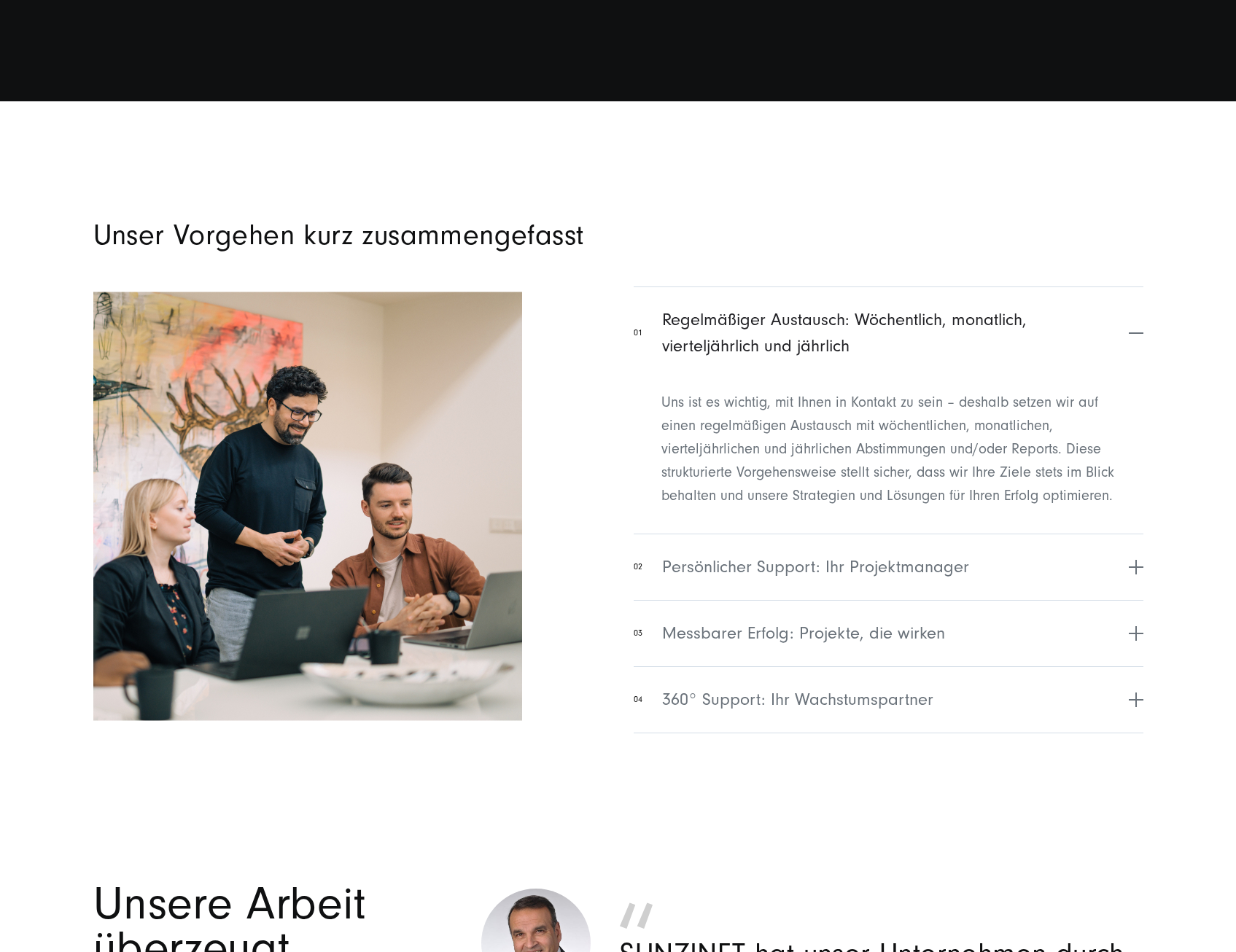
scroll to position [5832, 0]
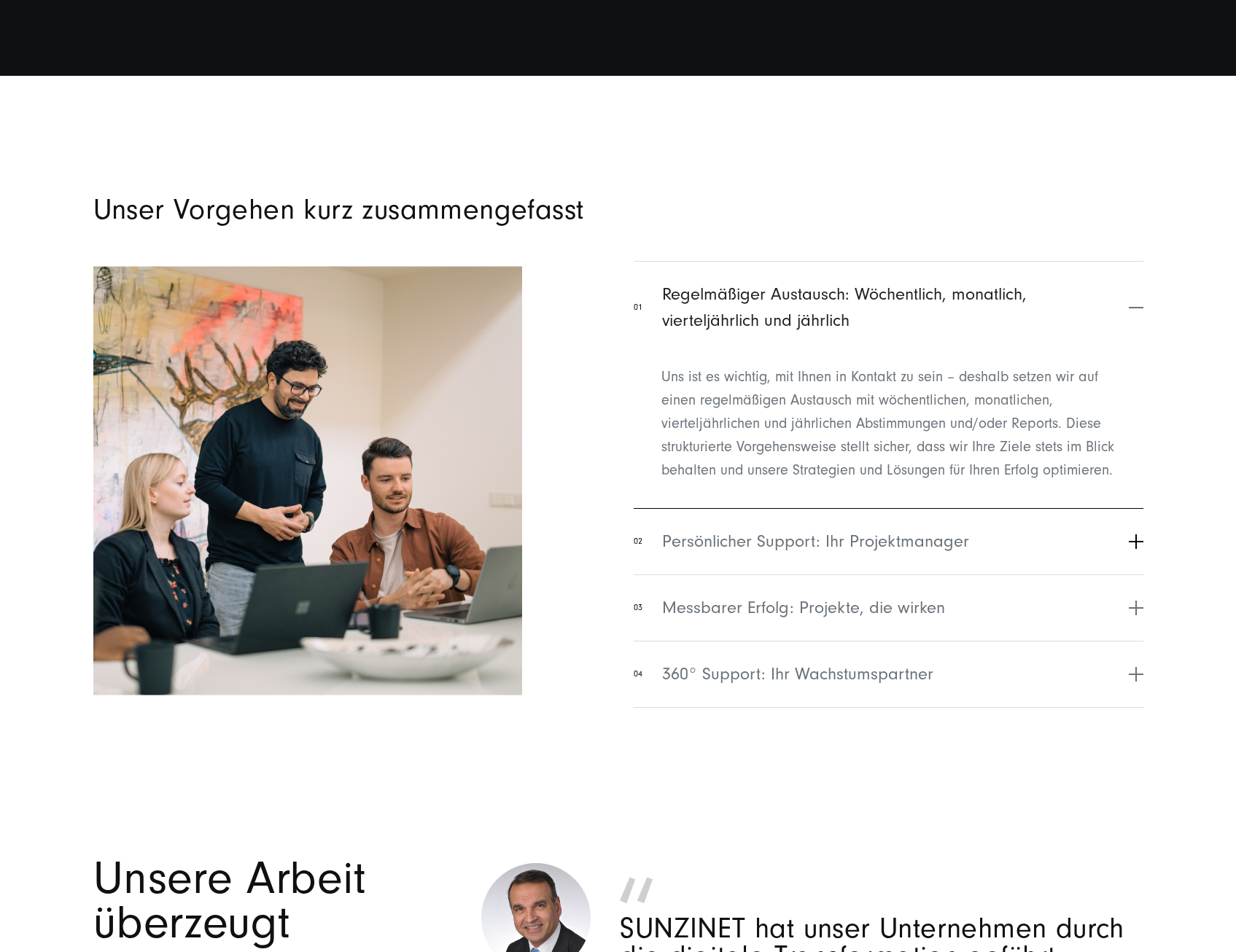
click at [1130, 536] on button "02 Persönlicher Support: Ihr Projektmanager" at bounding box center [888, 541] width 509 height 67
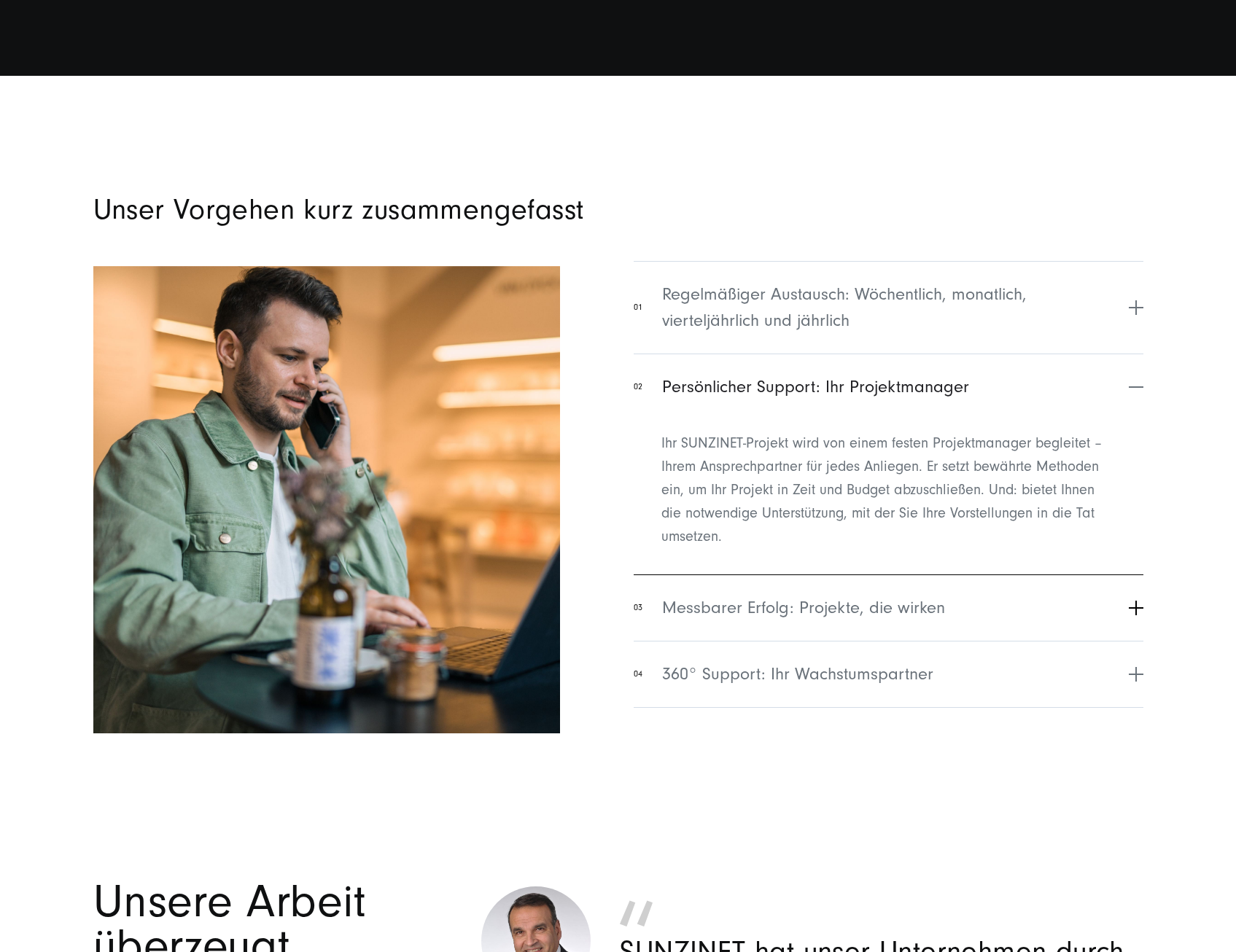
click at [1138, 609] on button "03 Messbarer Erfolg: Projekte, die wirken" at bounding box center [888, 608] width 509 height 67
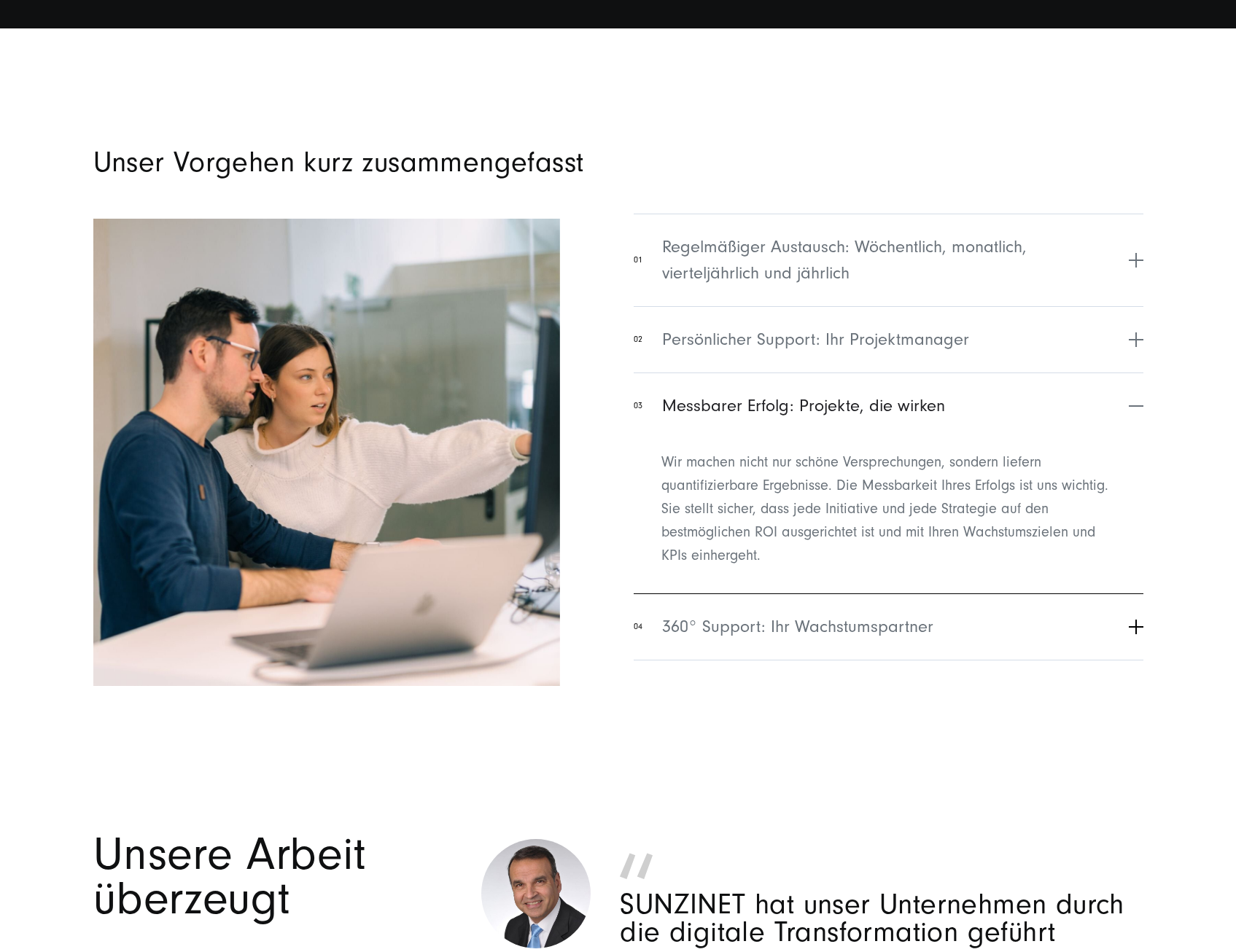
scroll to position [5906, 0]
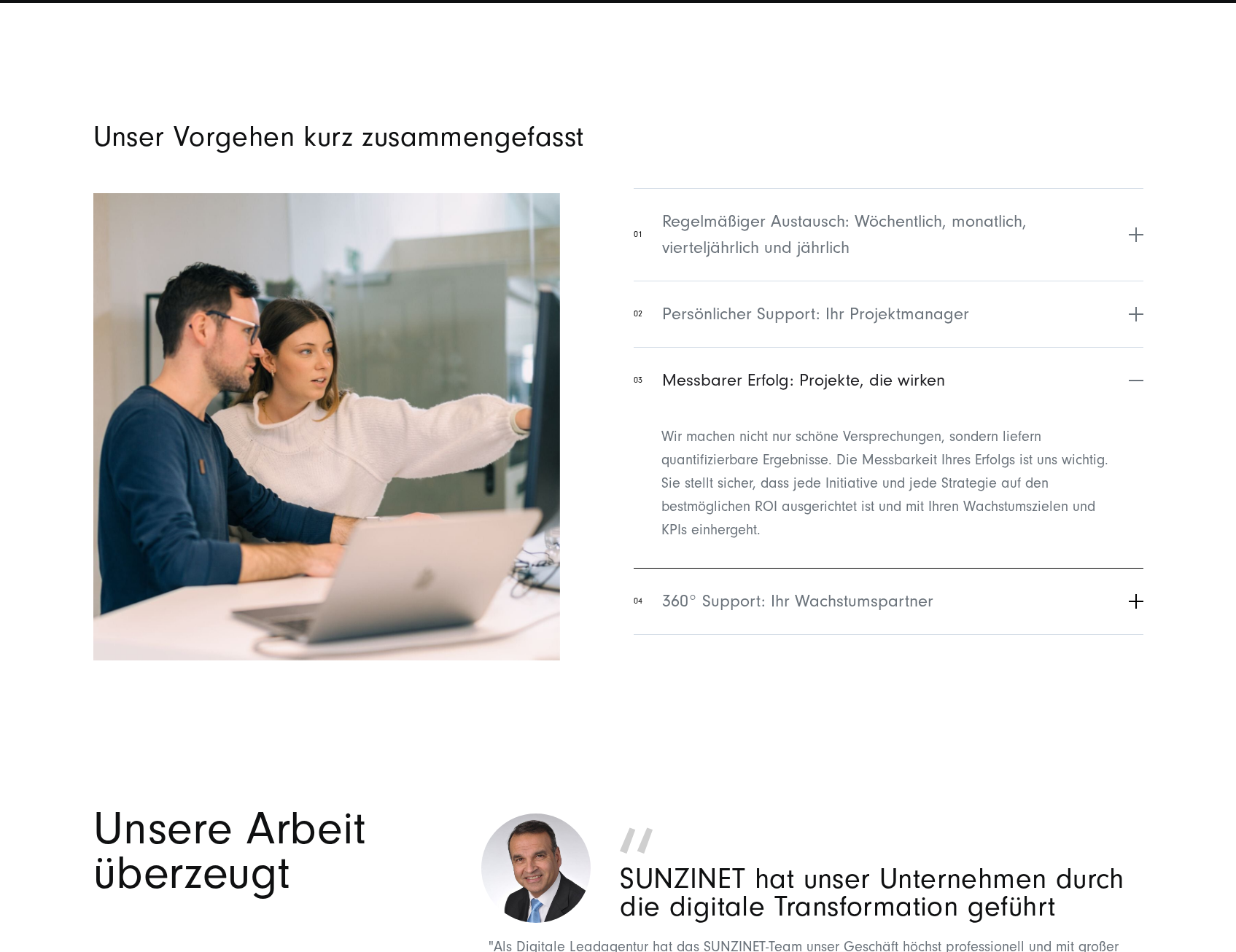
click at [1136, 609] on button "04 360° Support: Ihr Wachstumspartner" at bounding box center [888, 602] width 509 height 67
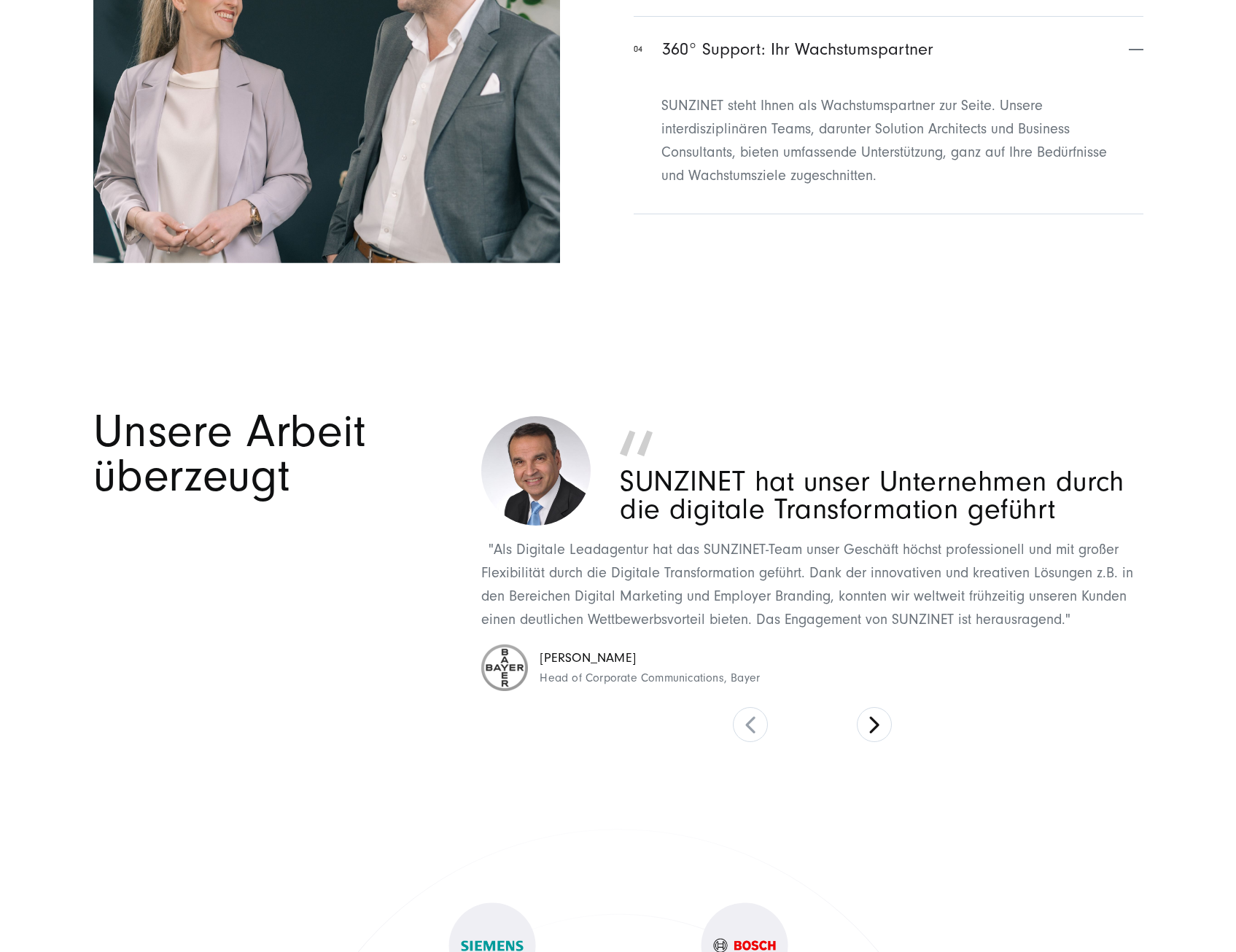
scroll to position [6343, 0]
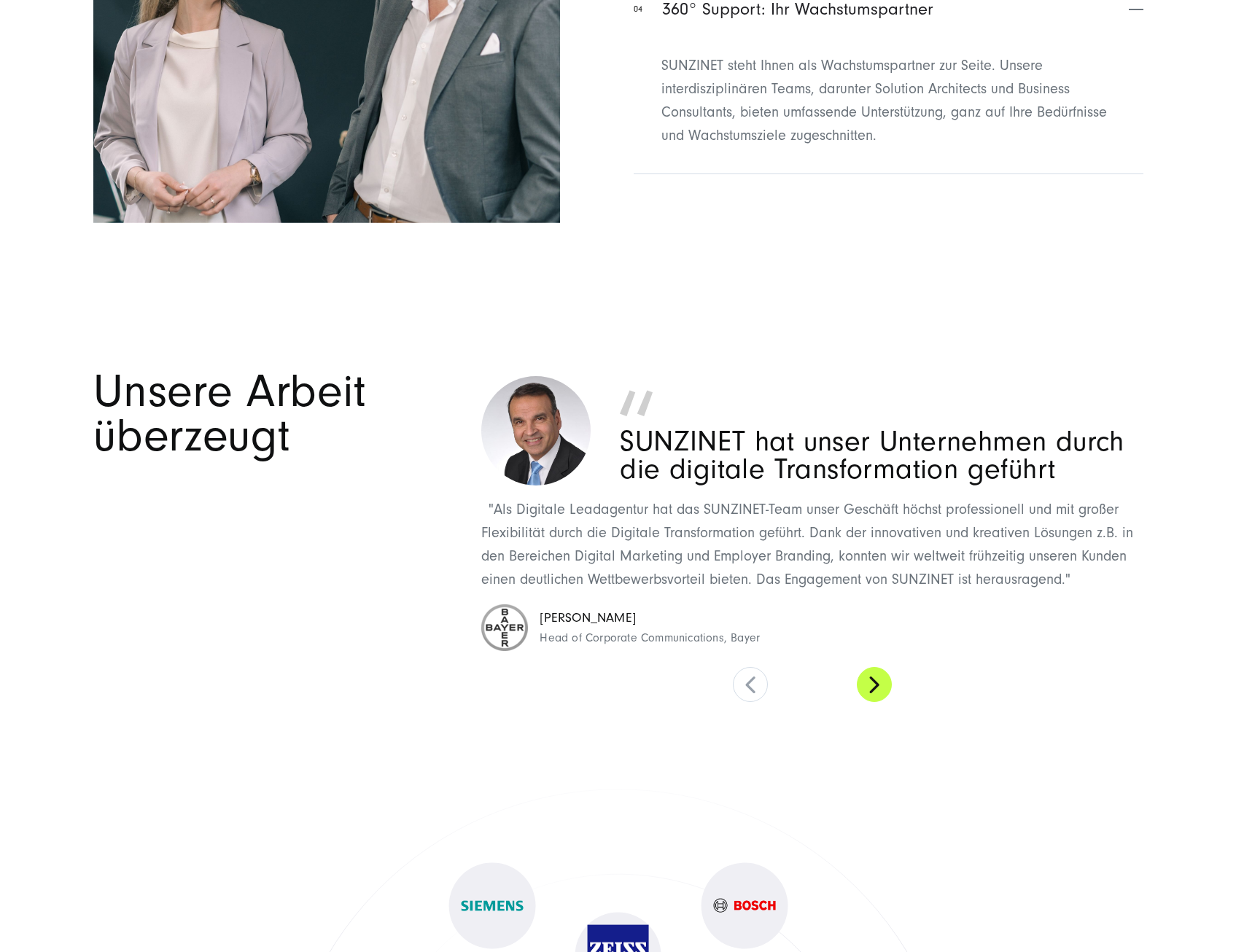
click at [867, 683] on button at bounding box center [875, 685] width 35 height 35
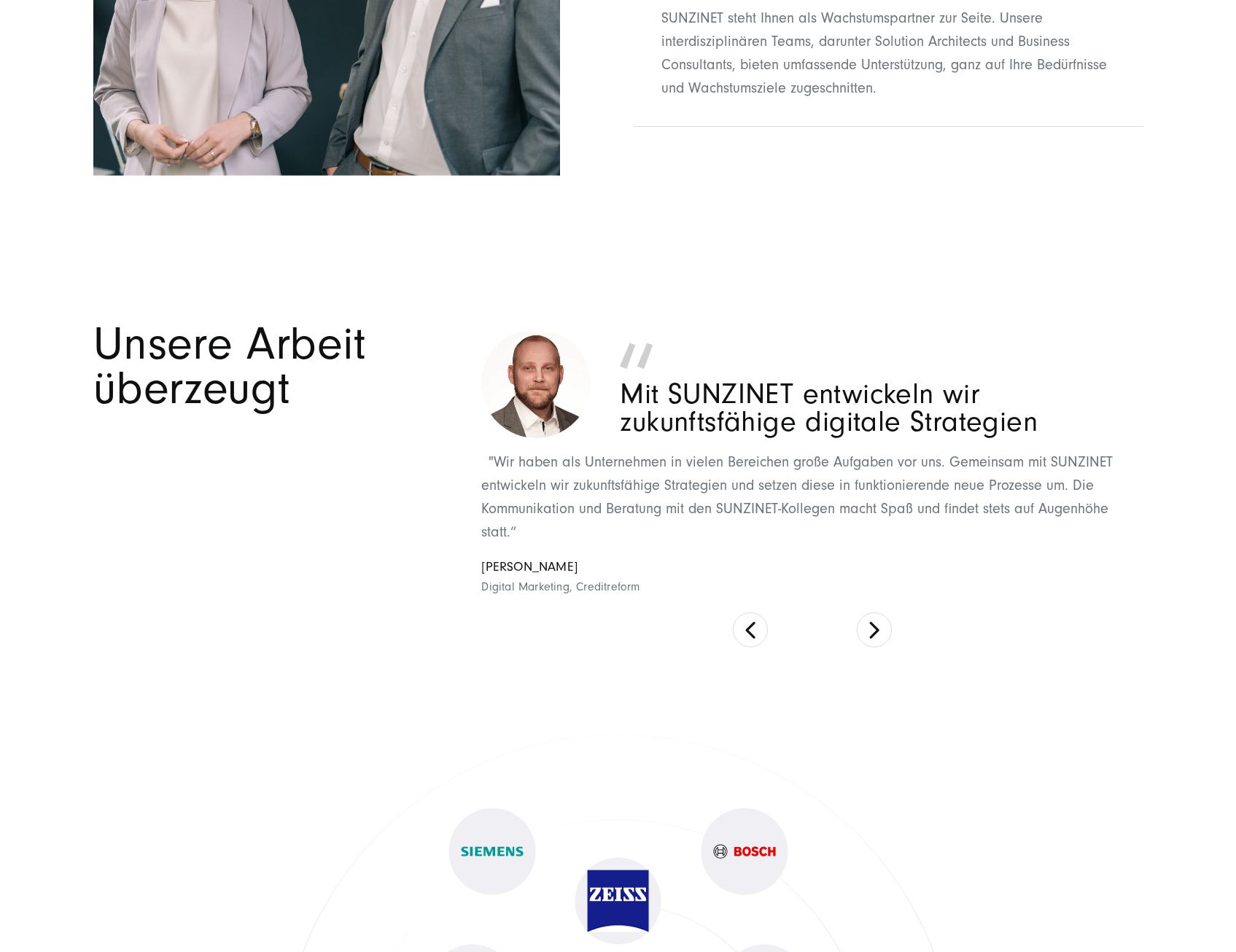
scroll to position [6415, 0]
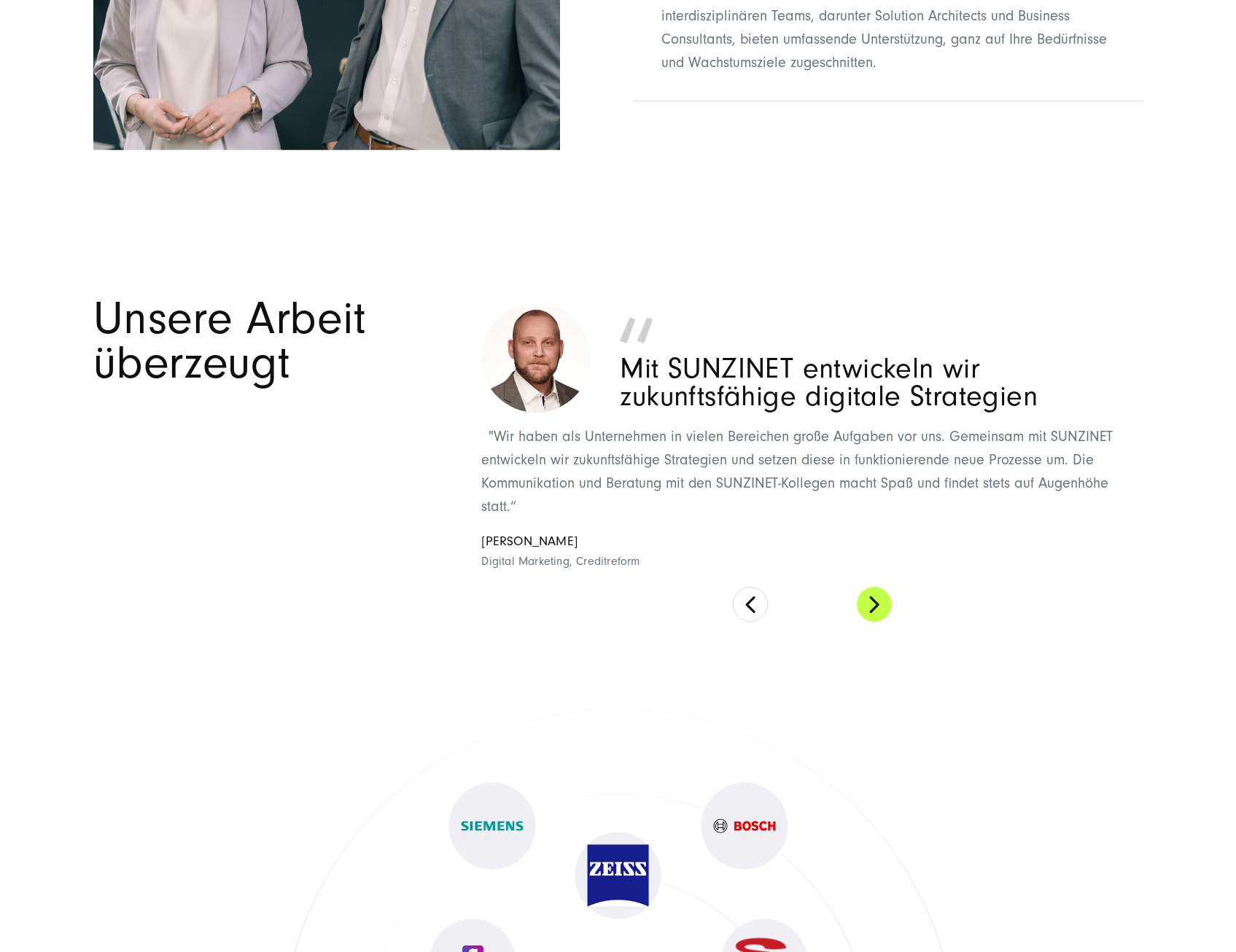
click at [869, 612] on button at bounding box center [875, 604] width 35 height 35
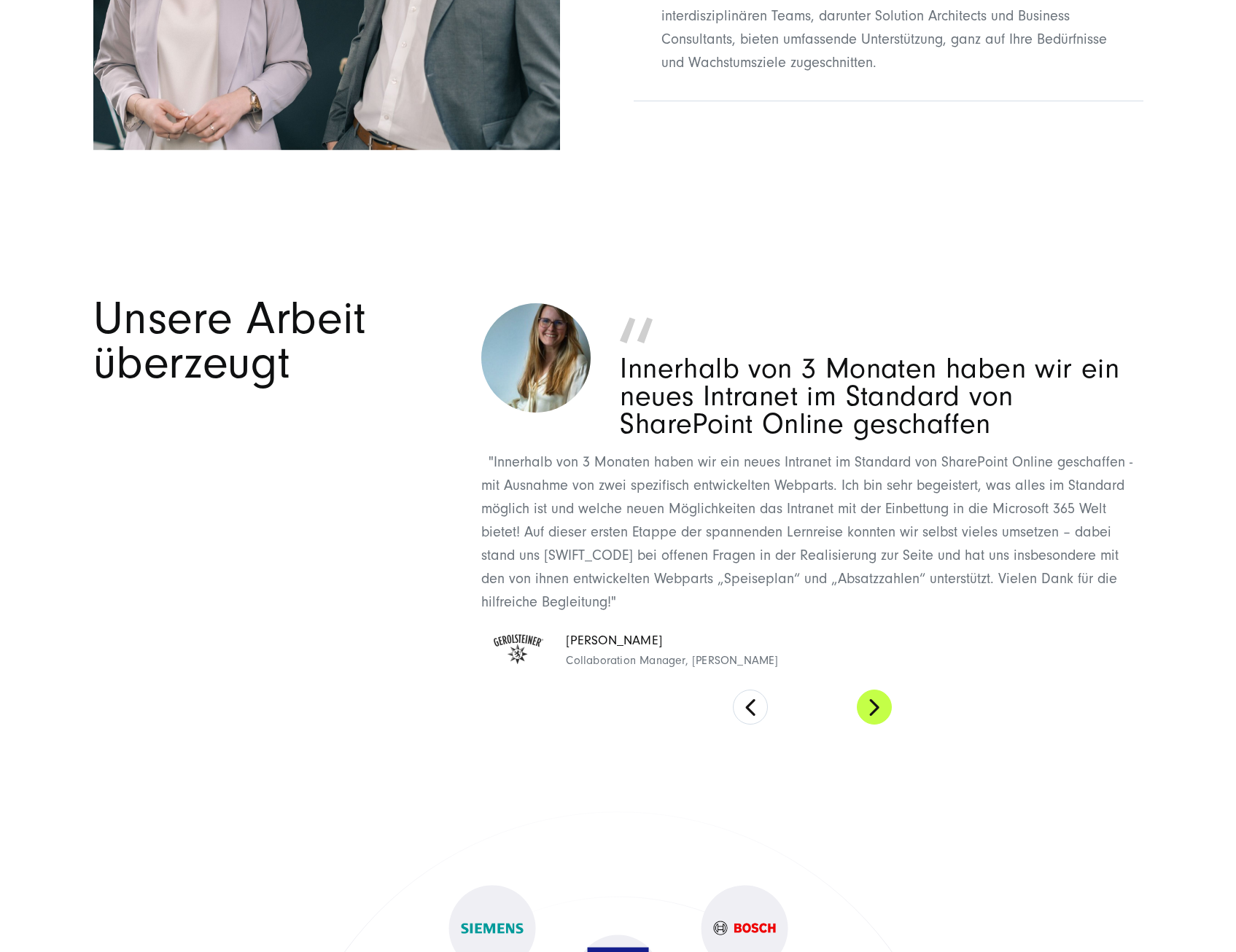
click at [875, 715] on button at bounding box center [875, 708] width 35 height 35
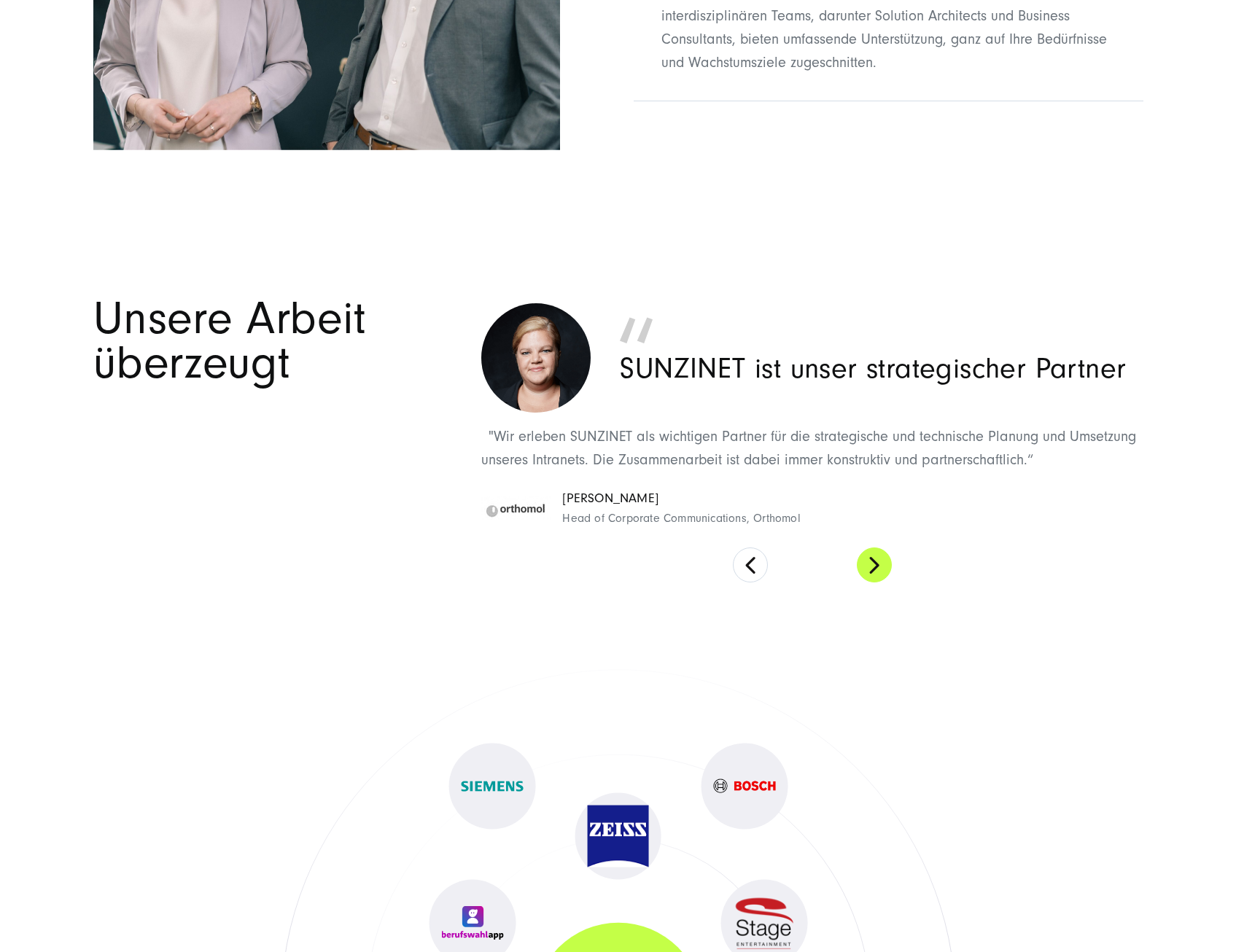
click at [875, 567] on button at bounding box center [875, 565] width 35 height 35
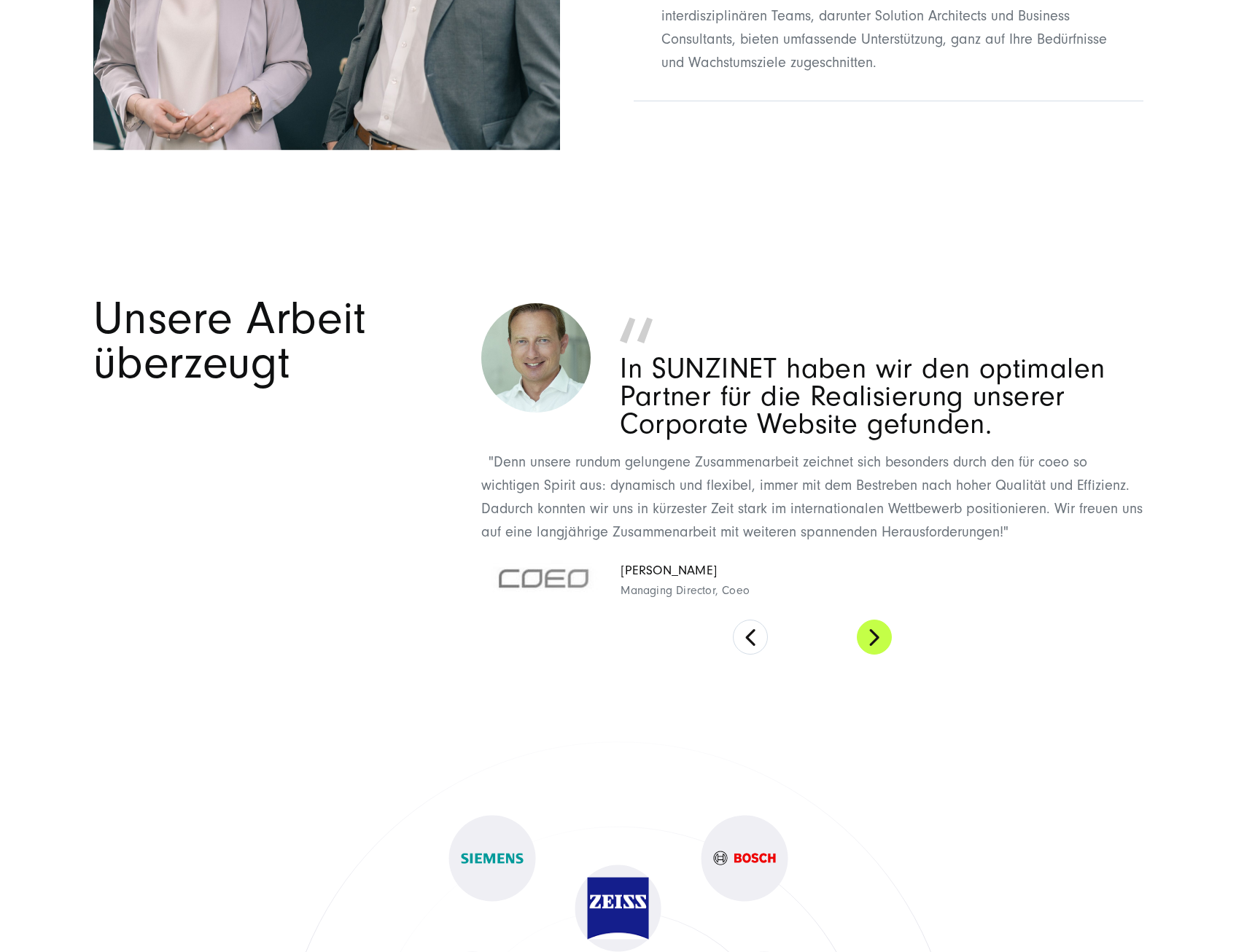
click at [880, 646] on button at bounding box center [875, 637] width 35 height 35
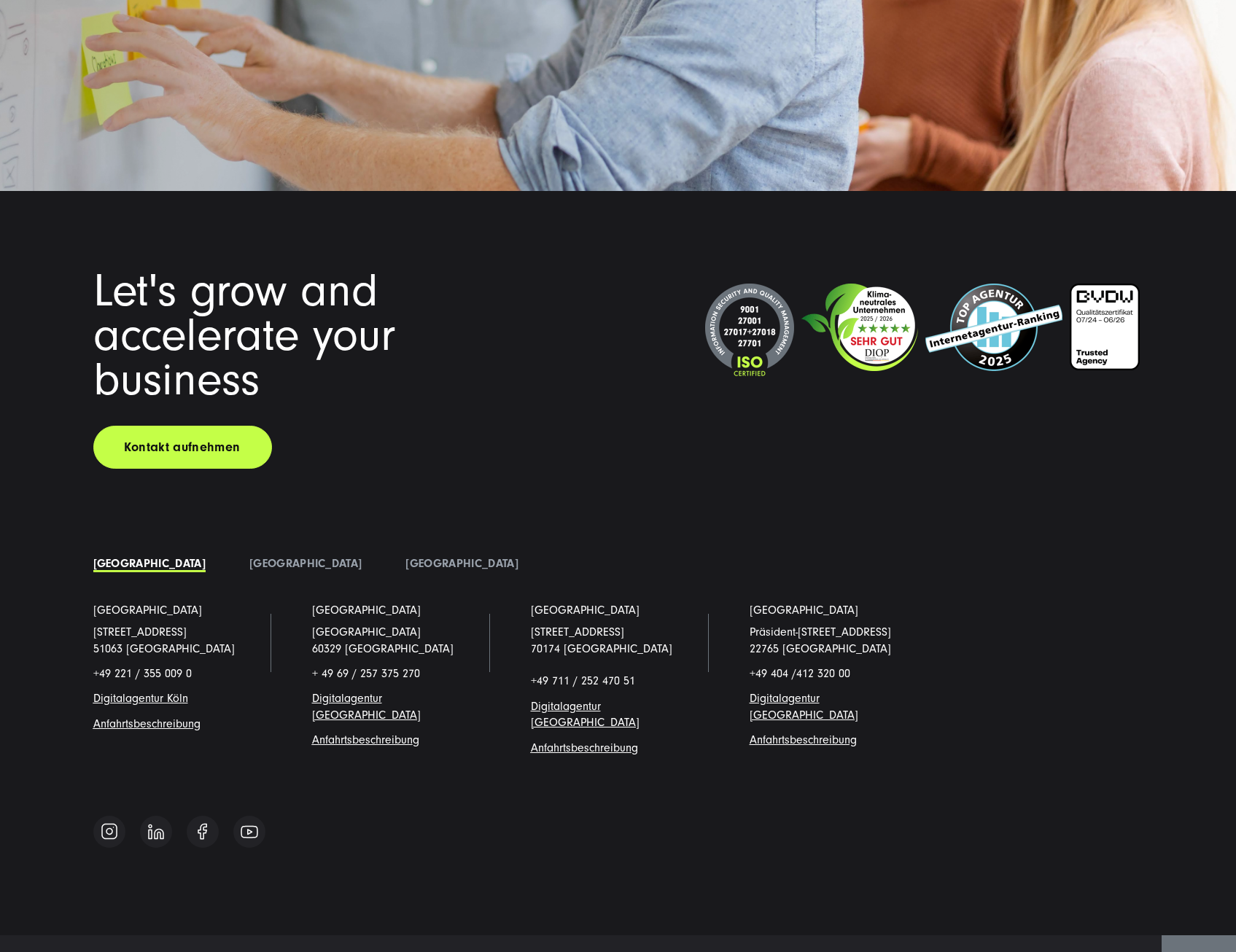
scroll to position [11155, 0]
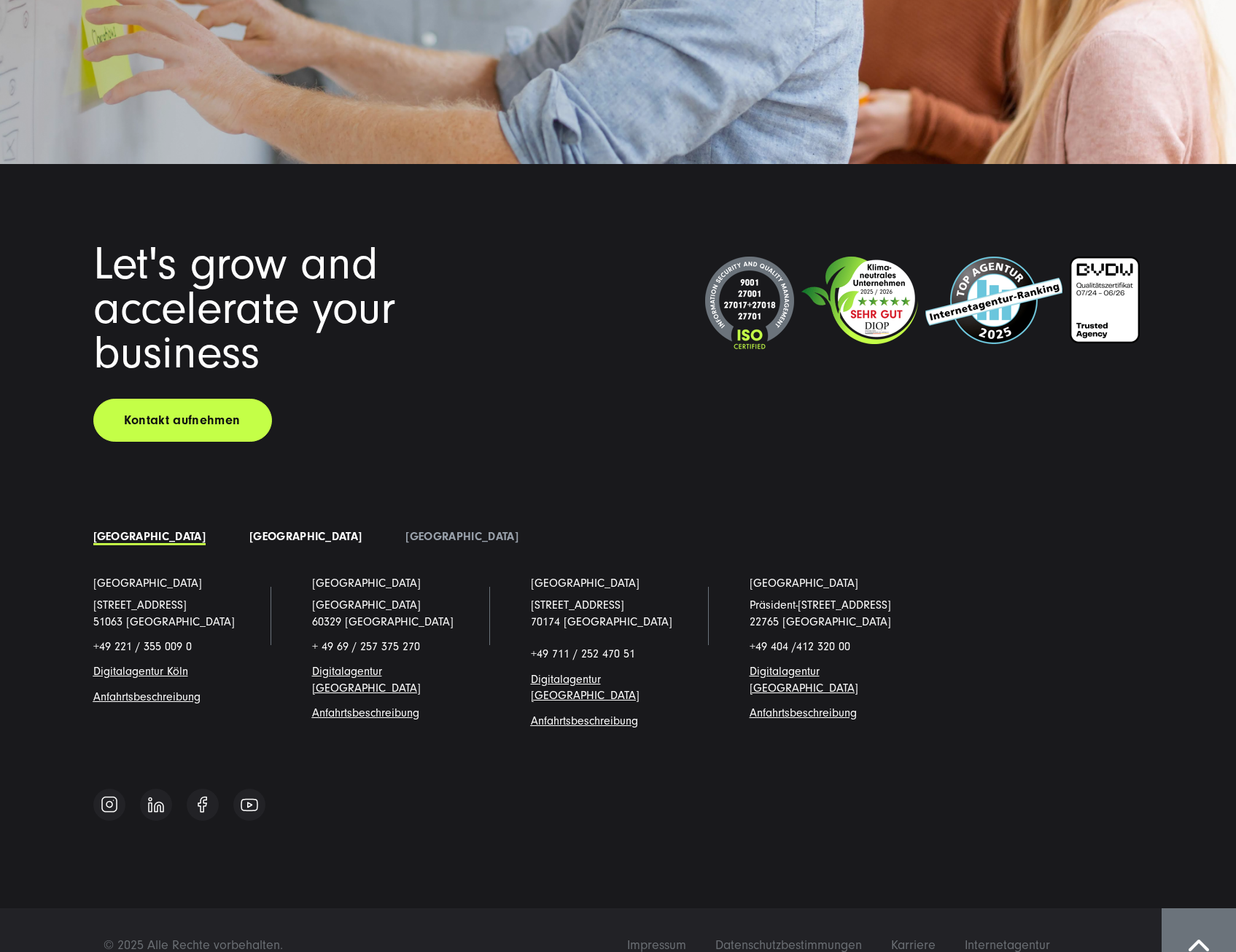
click at [250, 532] on link "[GEOGRAPHIC_DATA]" at bounding box center [305, 536] width 113 height 13
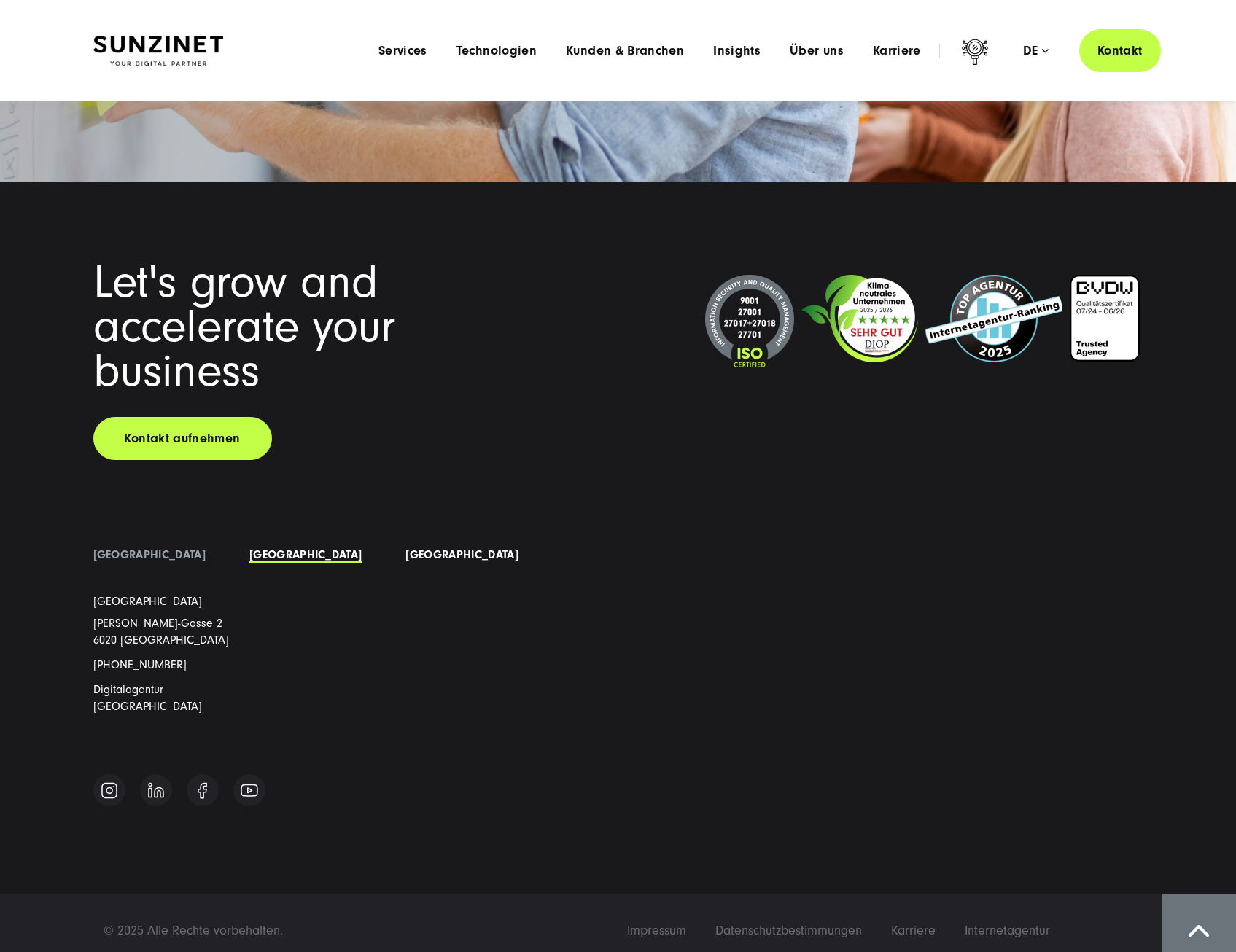
click at [406, 559] on link "[GEOGRAPHIC_DATA]" at bounding box center [462, 555] width 113 height 13
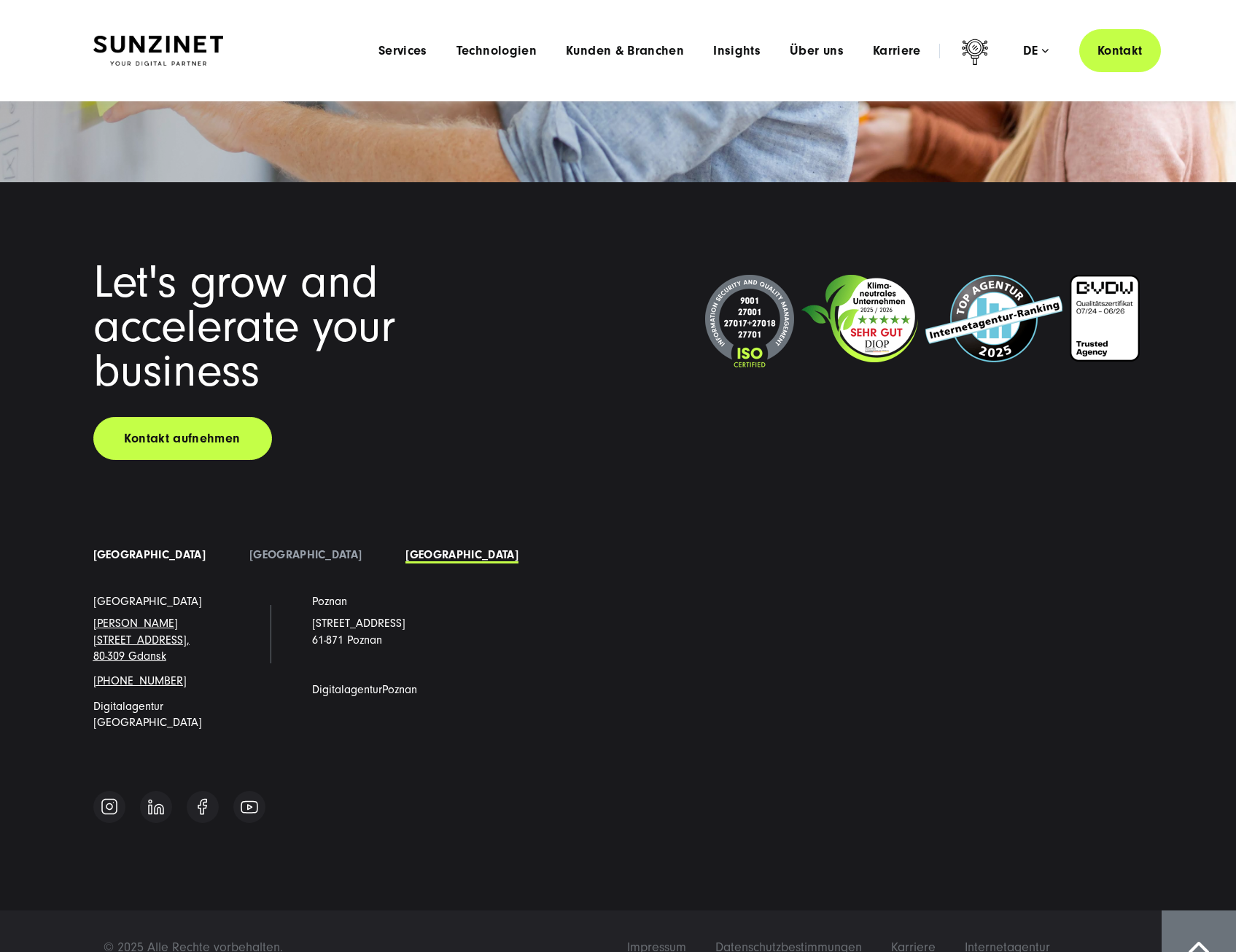
click at [113, 557] on link "[GEOGRAPHIC_DATA]" at bounding box center [149, 555] width 113 height 13
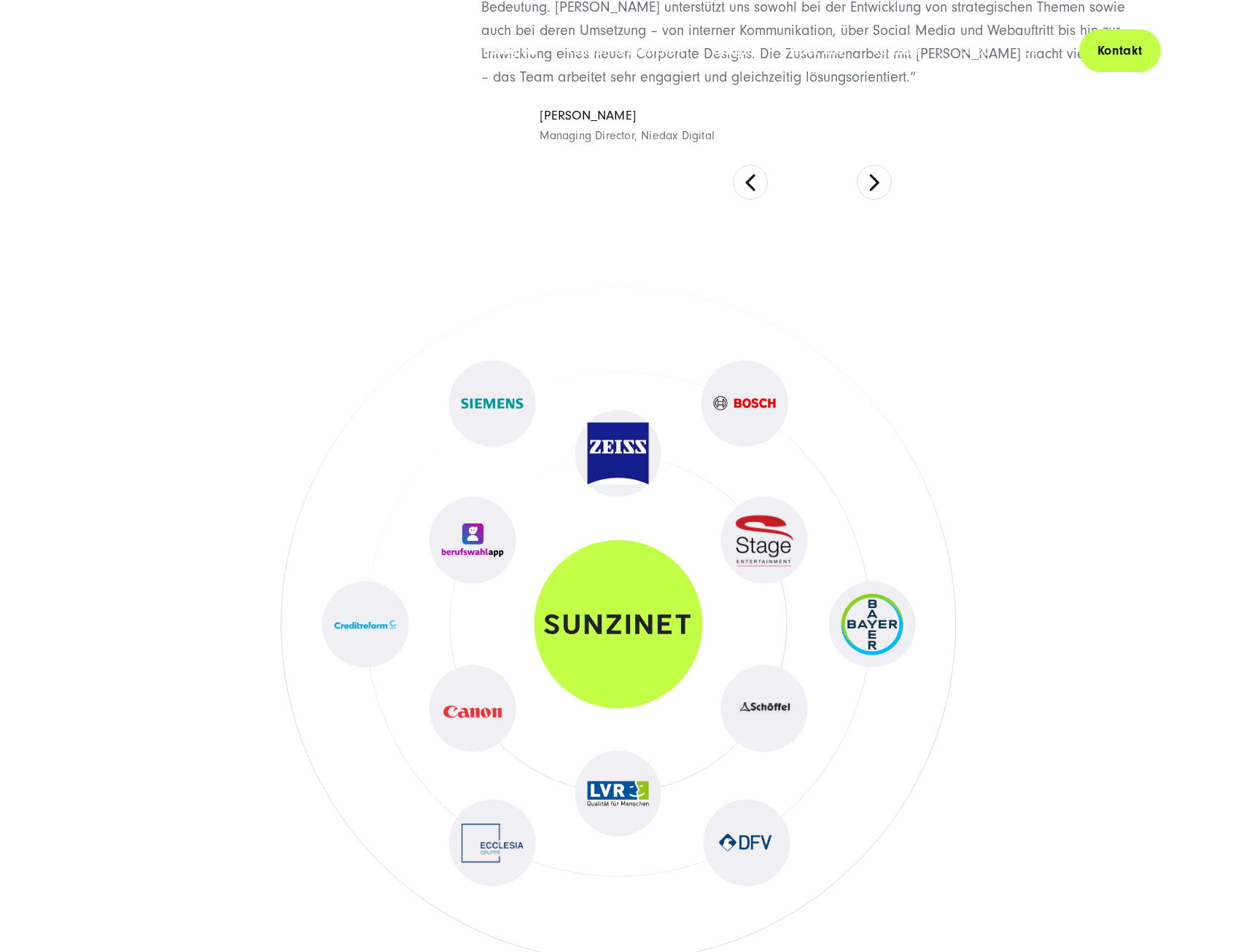
scroll to position [0, 0]
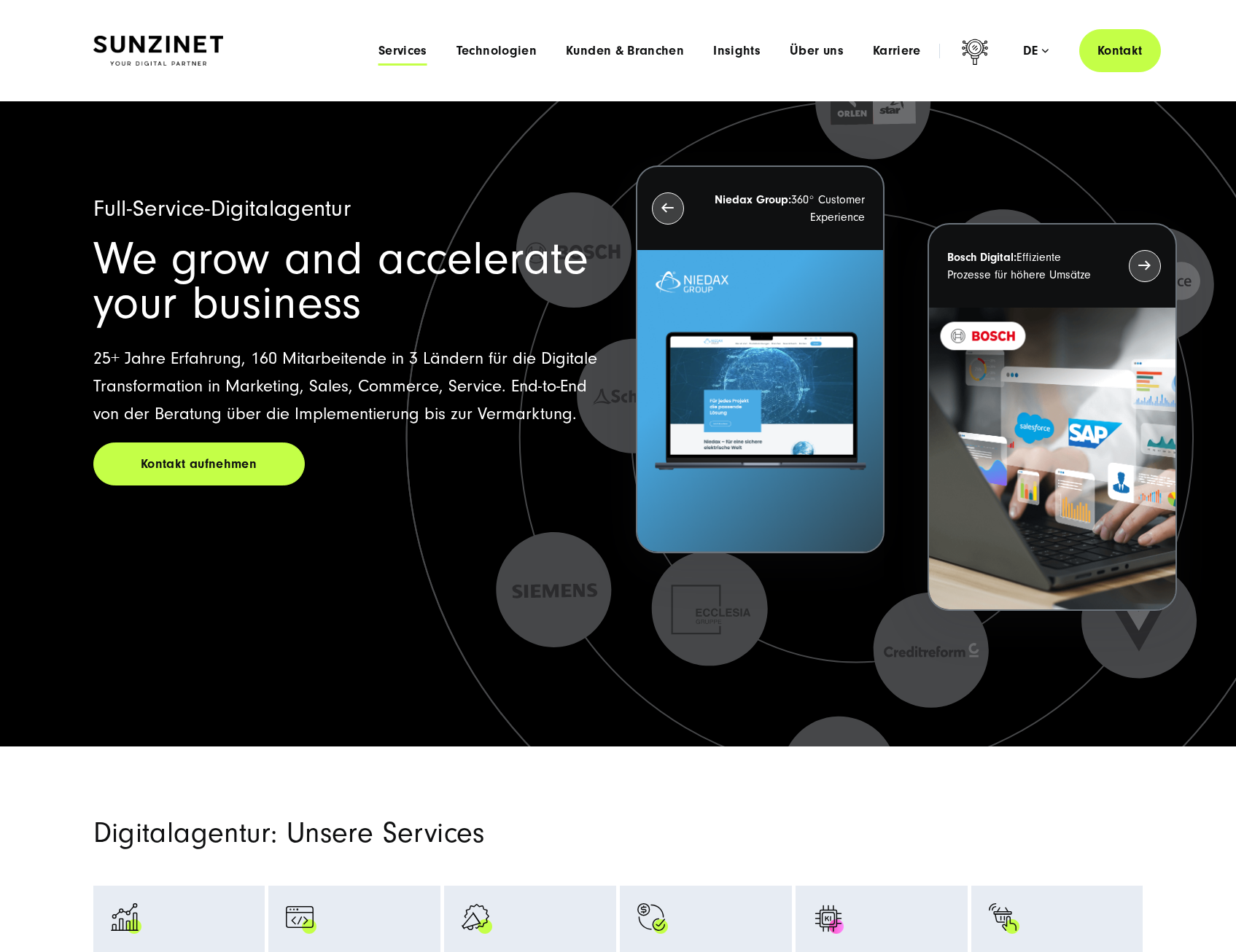
click at [398, 48] on span "Services" at bounding box center [402, 50] width 49 height 14
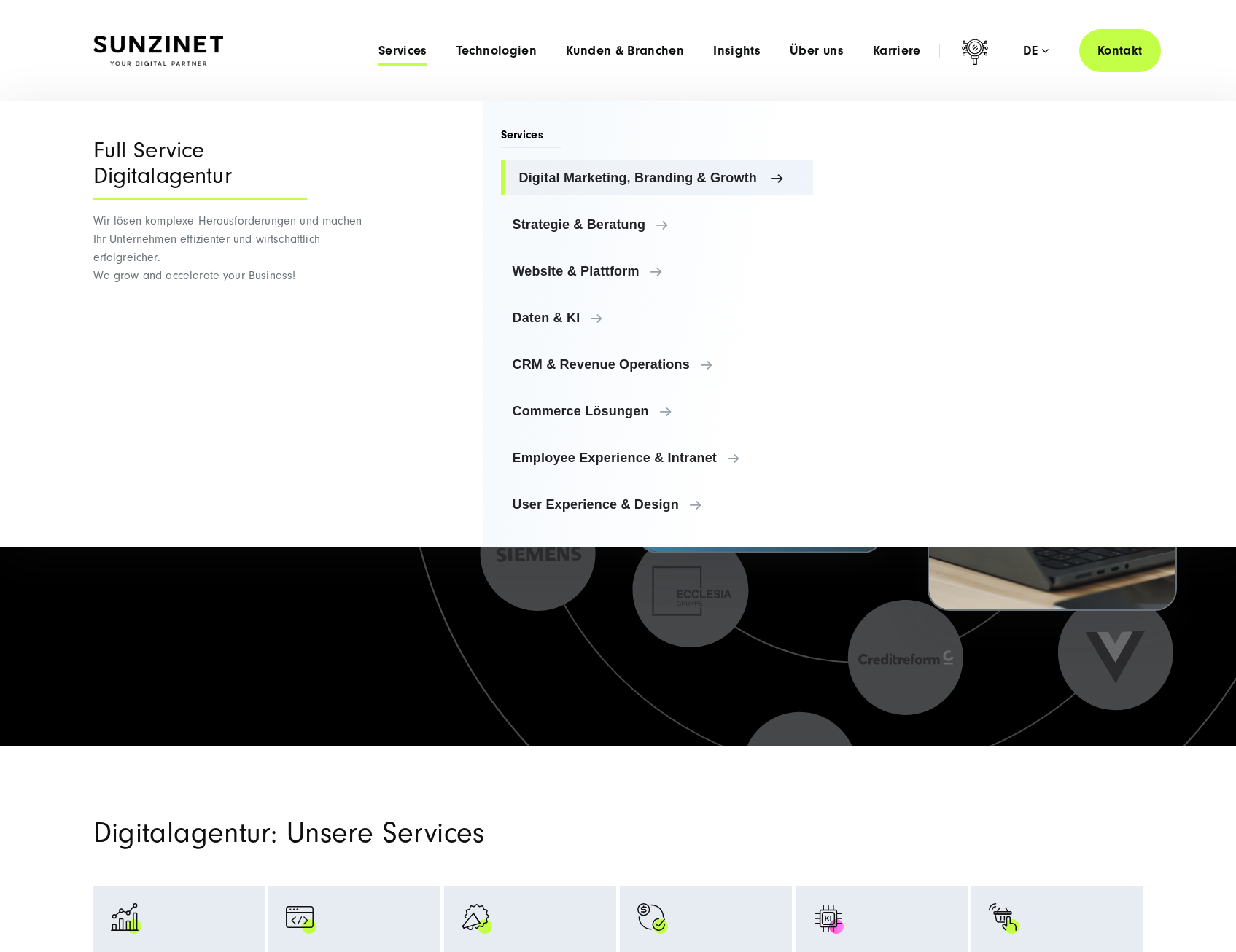
click at [699, 184] on span "Digital Marketing, Branding & Growth" at bounding box center [660, 177] width 283 height 14
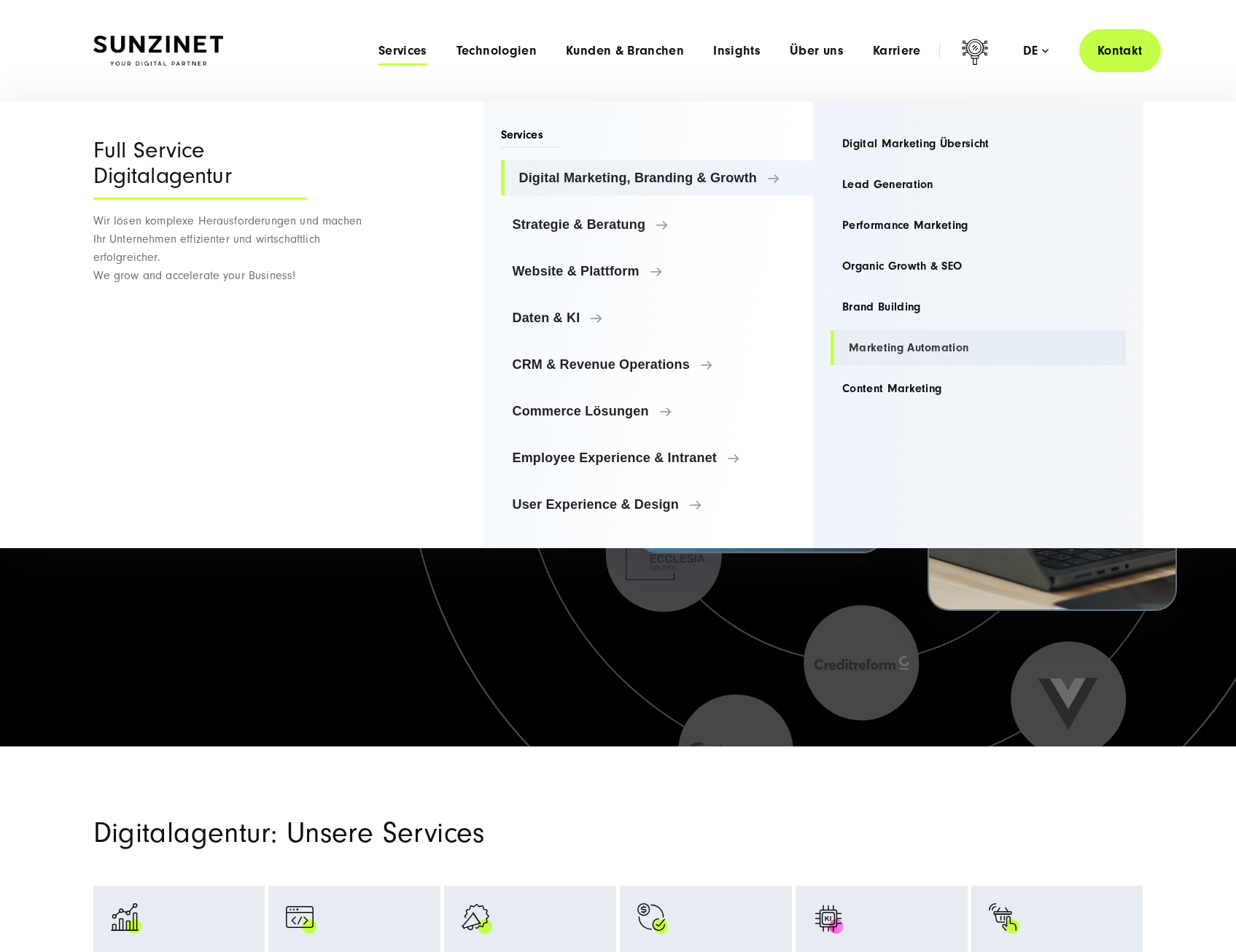
click at [928, 343] on link "Marketing Automation" at bounding box center [978, 348] width 295 height 35
